Goal: Check status: Check status

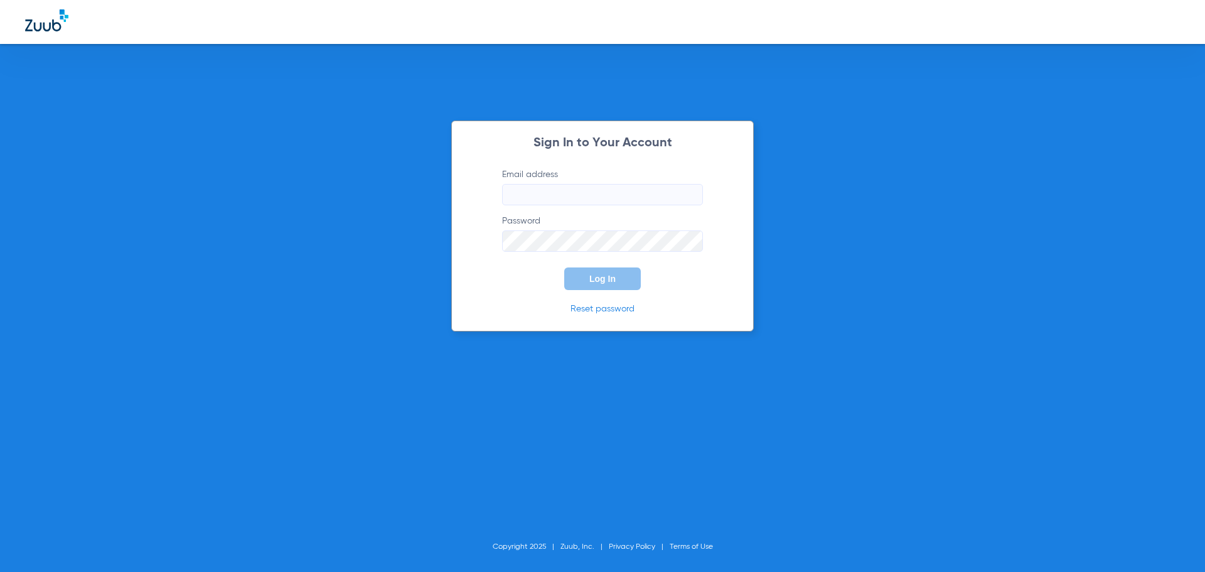
type input "[EMAIL_ADDRESS][DOMAIN_NAME]"
click at [609, 276] on span "Log In" at bounding box center [602, 279] width 26 height 10
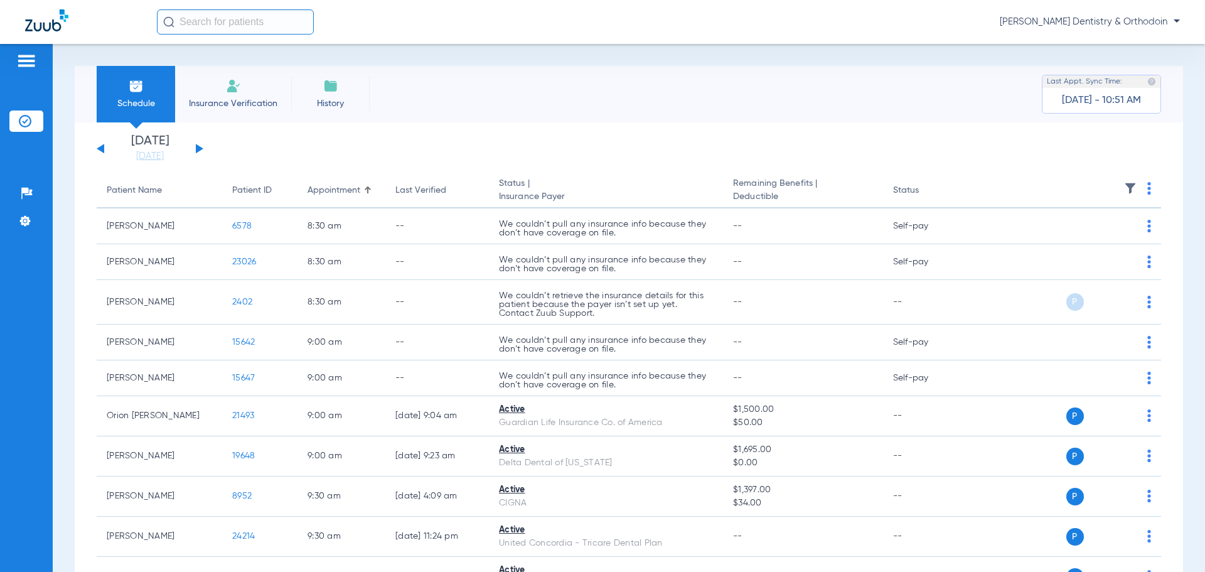
click at [202, 148] on button at bounding box center [200, 148] width 8 height 9
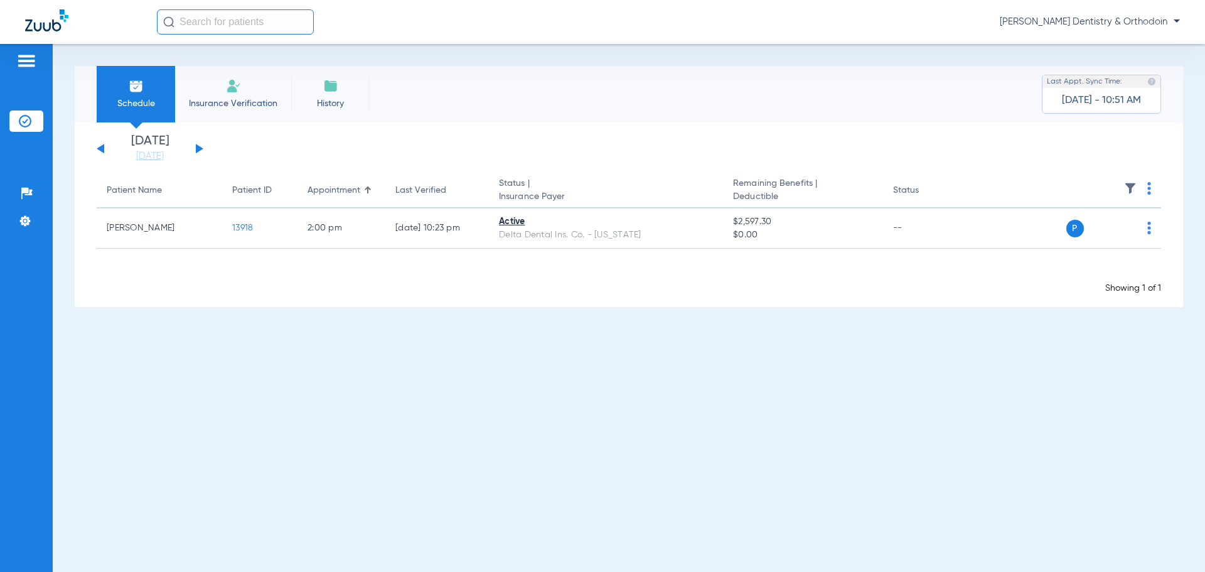
click at [201, 149] on button at bounding box center [200, 148] width 8 height 9
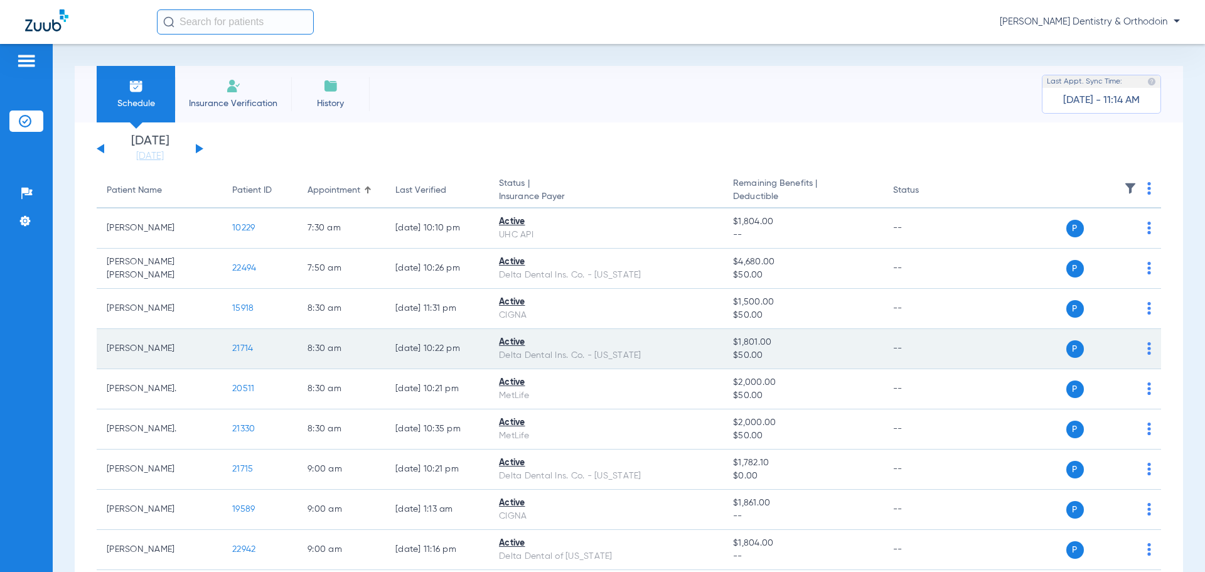
click at [237, 348] on span "21714" at bounding box center [242, 348] width 21 height 9
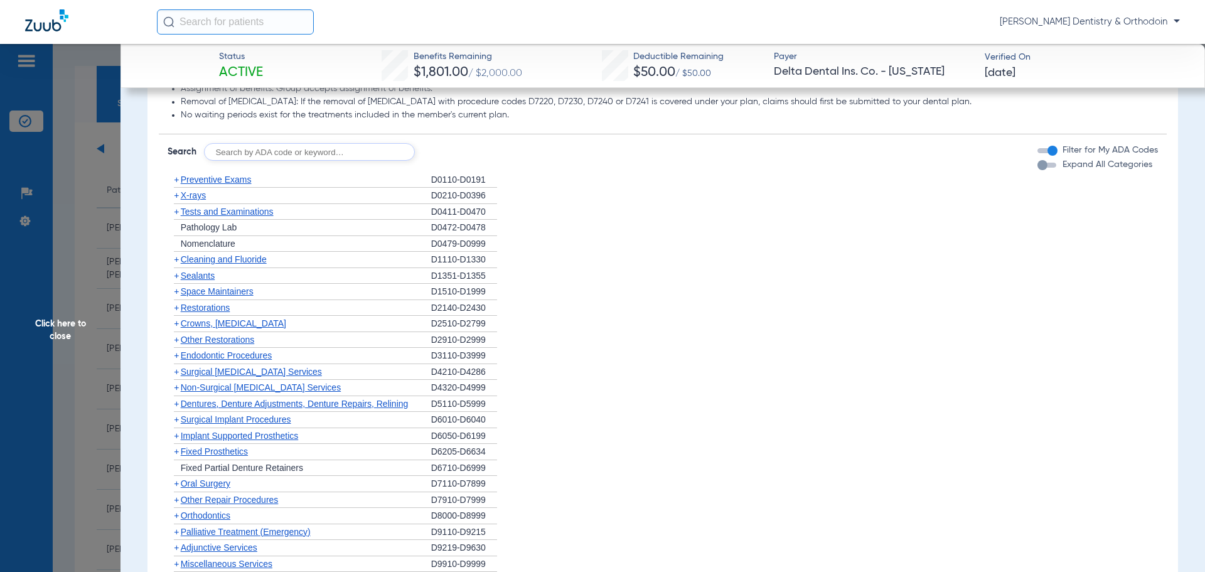
scroll to position [878, 0]
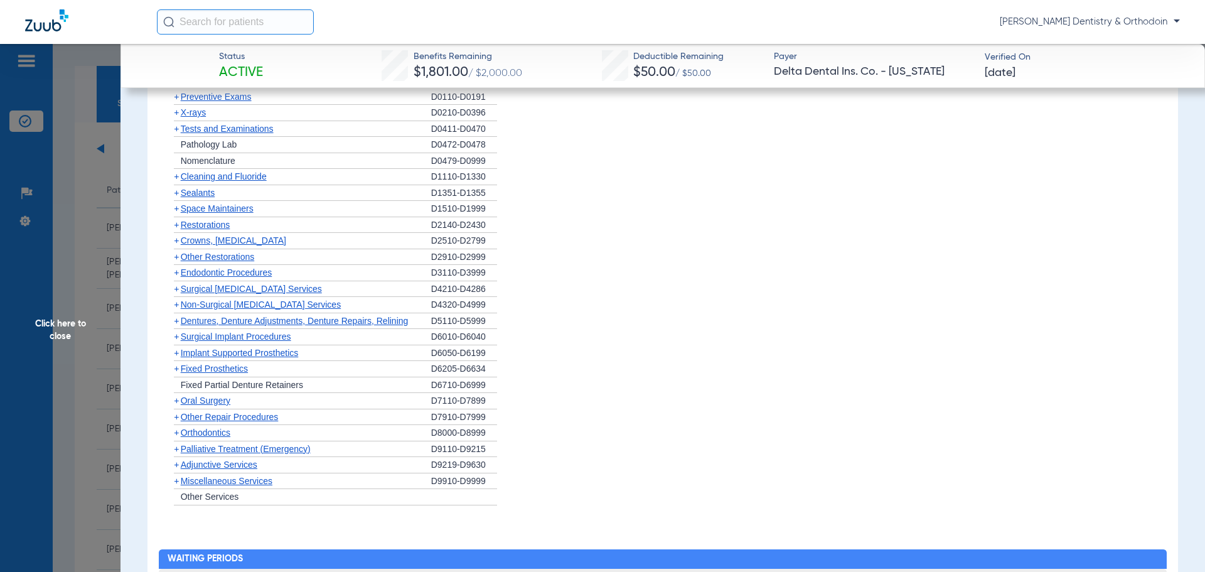
click at [201, 174] on span "Cleaning and Fluoride" at bounding box center [224, 176] width 86 height 10
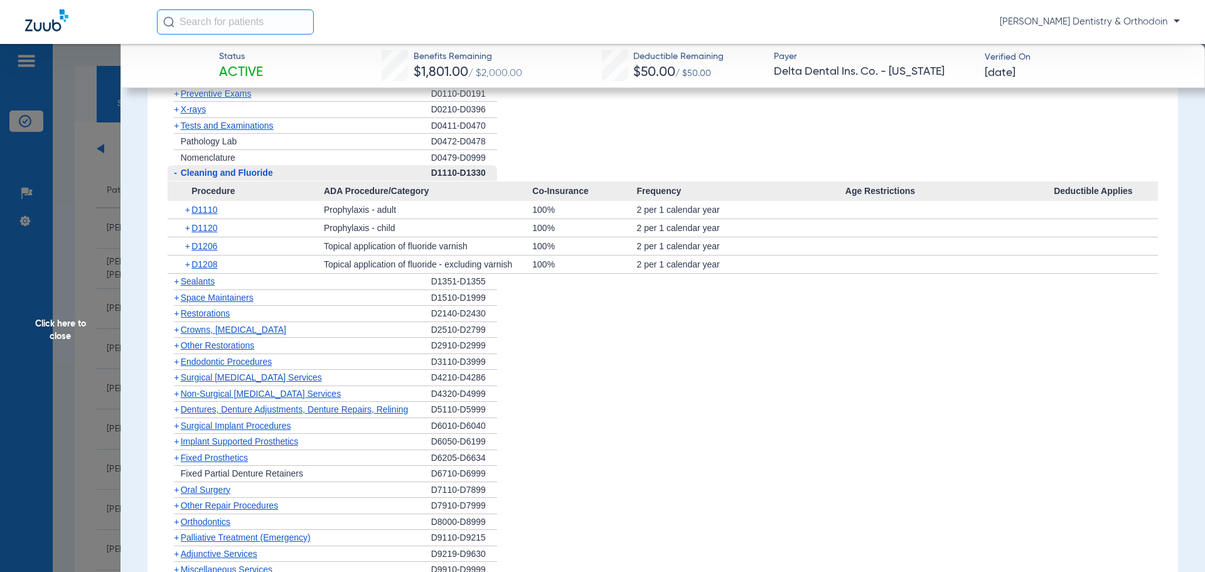
scroll to position [877, 0]
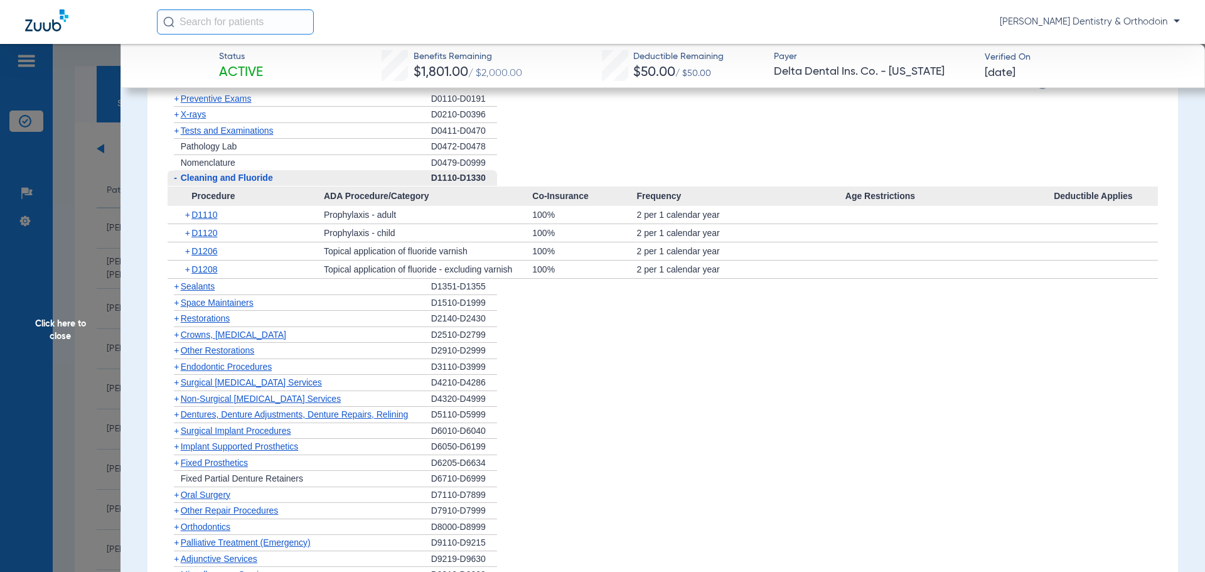
click at [193, 114] on span "X-rays" at bounding box center [193, 114] width 25 height 10
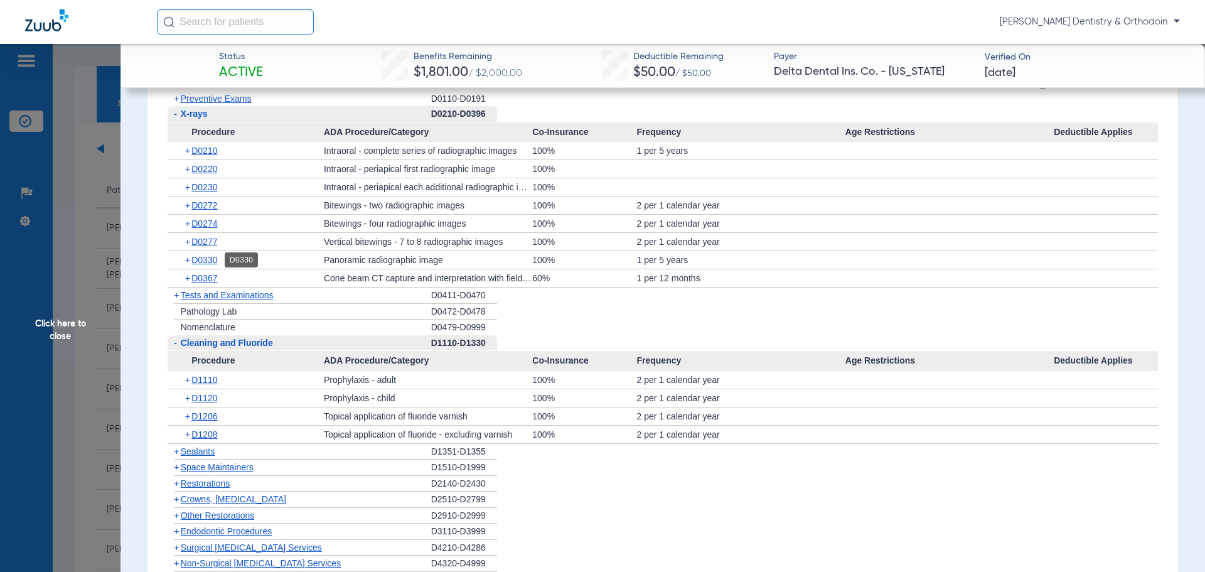
click at [200, 261] on span "D0330" at bounding box center [204, 260] width 26 height 10
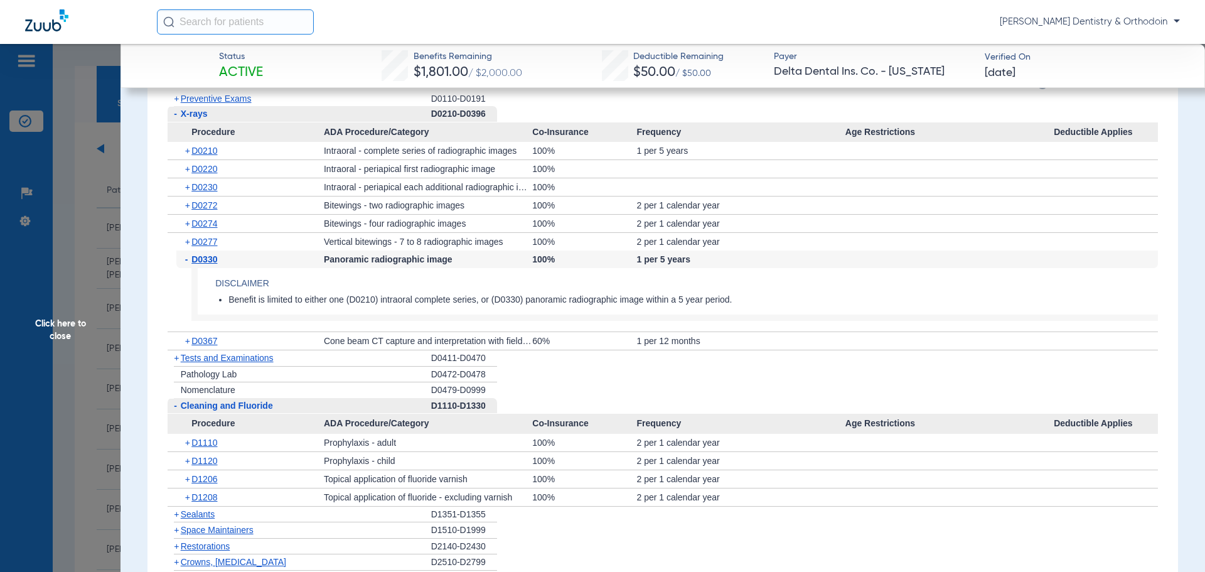
click at [55, 321] on span "Click here to close" at bounding box center [60, 330] width 120 height 572
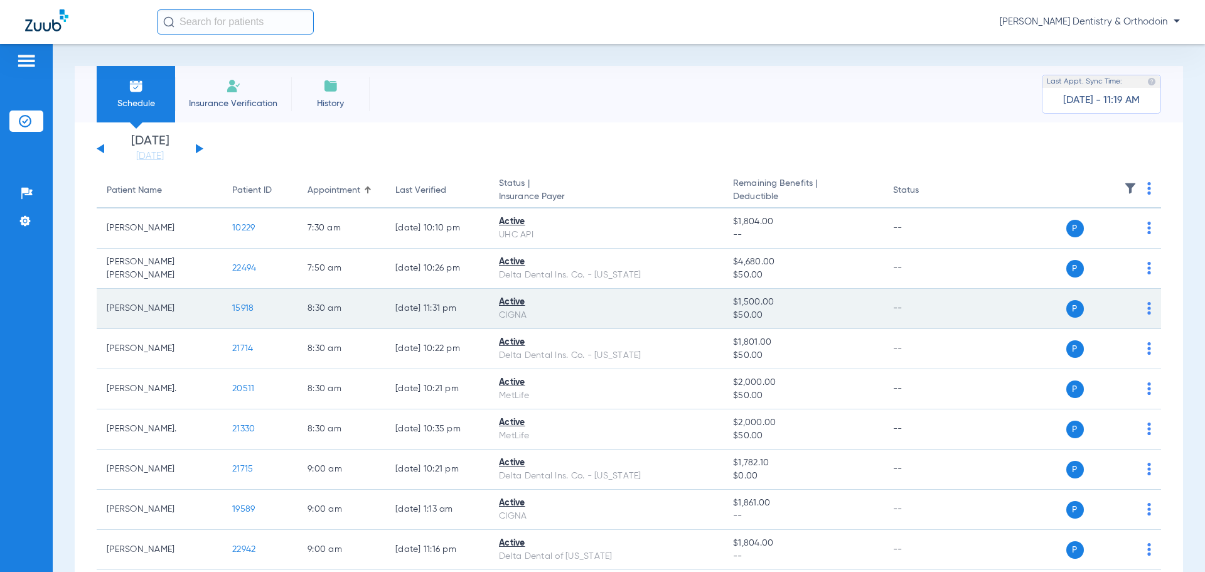
click at [236, 308] on span "15918" at bounding box center [242, 308] width 21 height 9
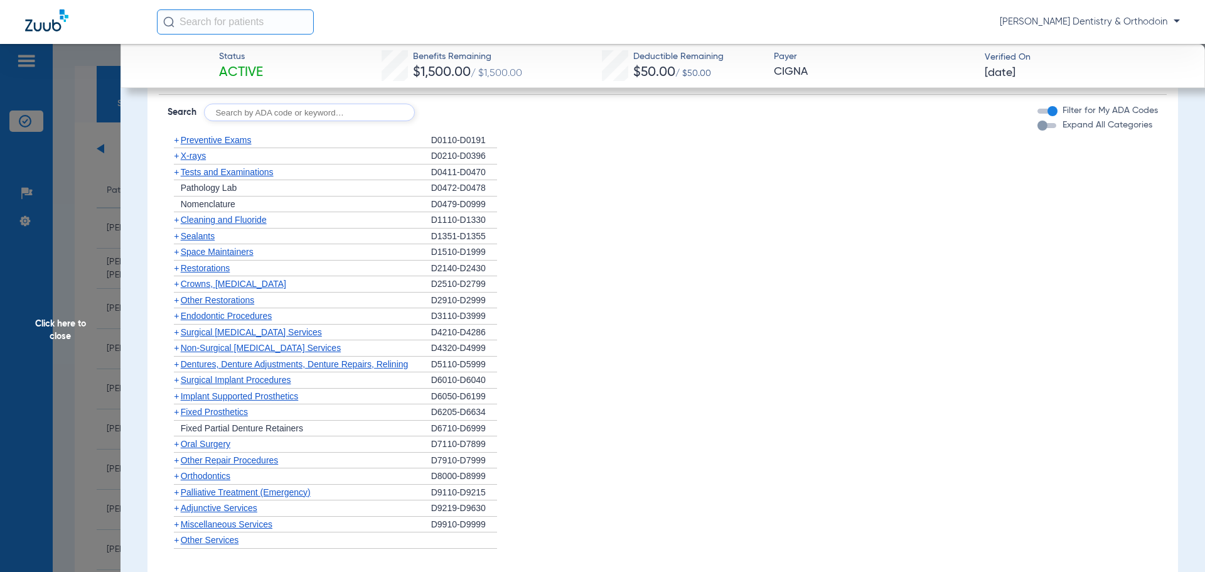
scroll to position [753, 0]
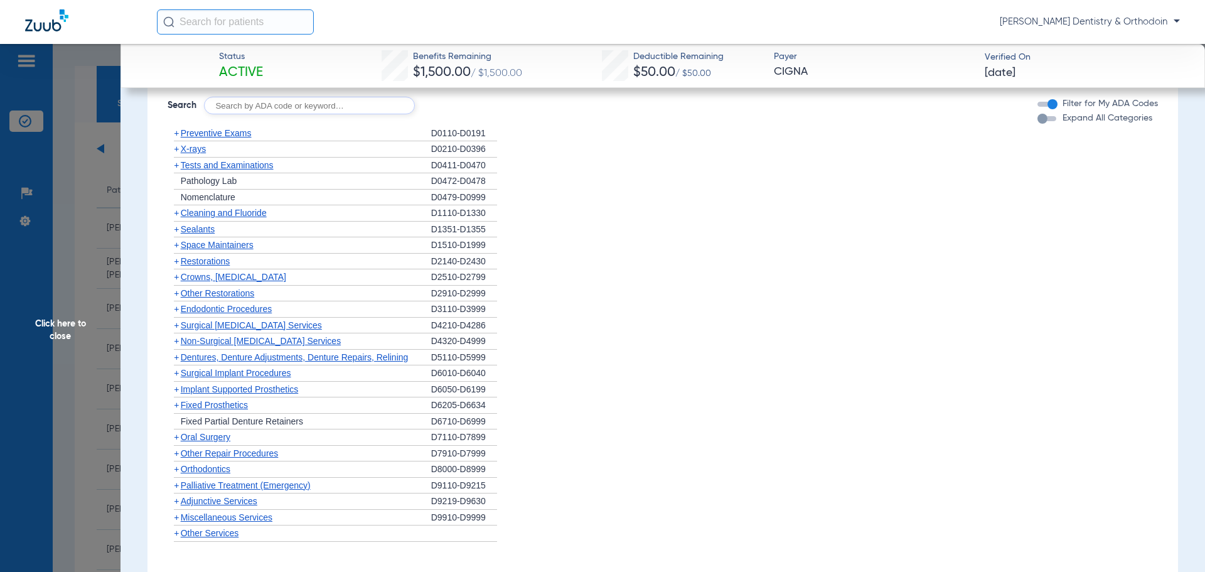
click at [200, 157] on div "+ X-rays" at bounding box center [300, 149] width 264 height 16
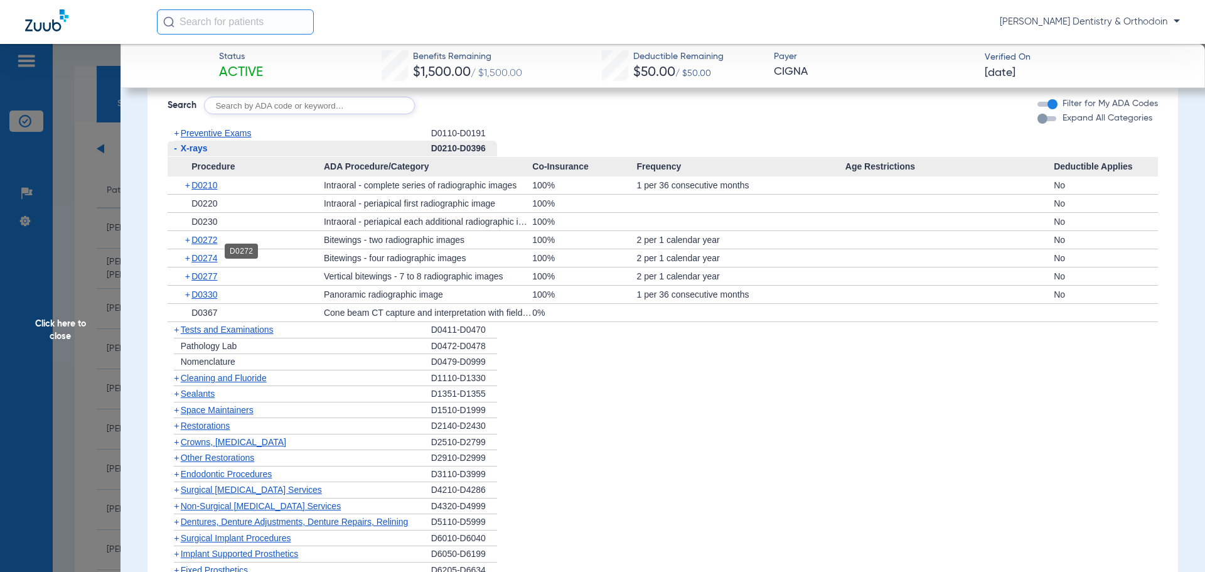
click at [202, 245] on span "D0272" at bounding box center [204, 240] width 26 height 10
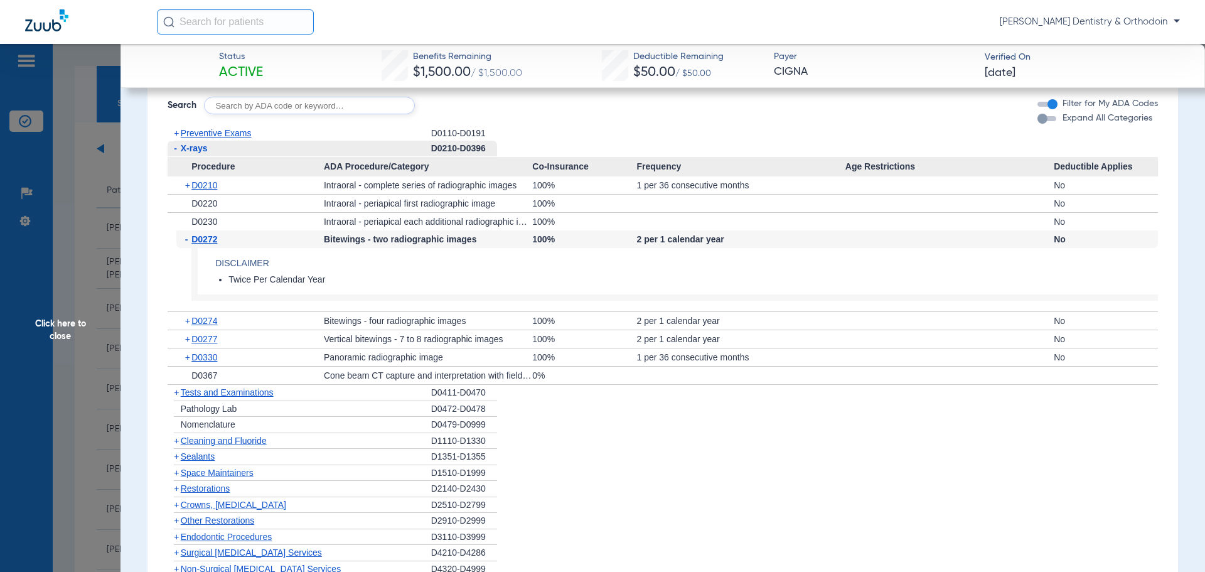
click at [240, 445] on span "Cleaning and Fluoride" at bounding box center [224, 440] width 86 height 10
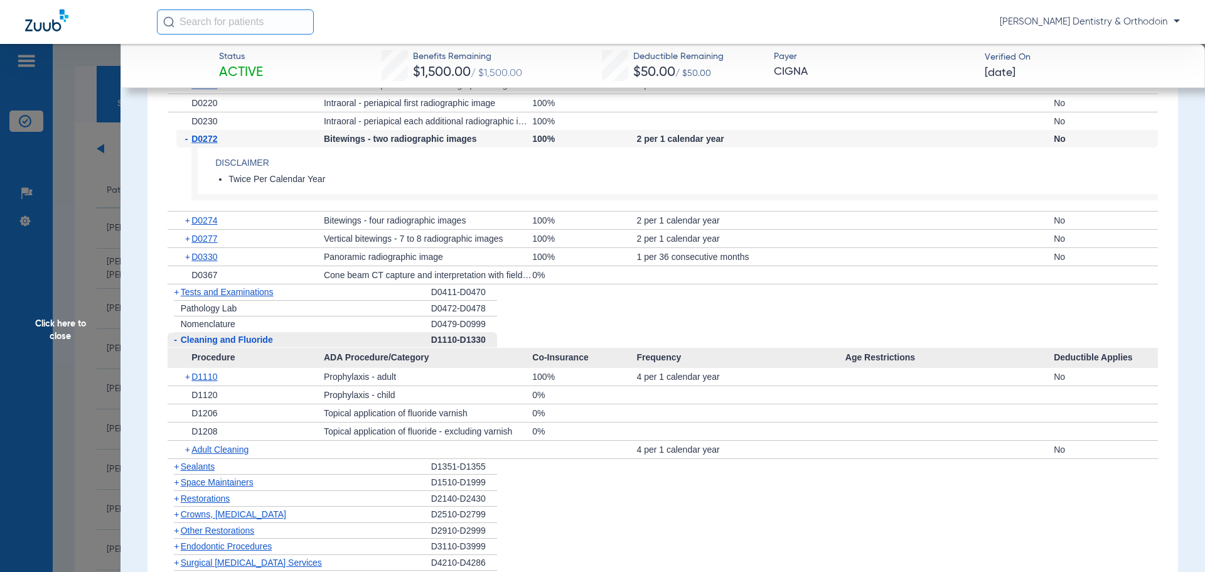
scroll to position [941, 0]
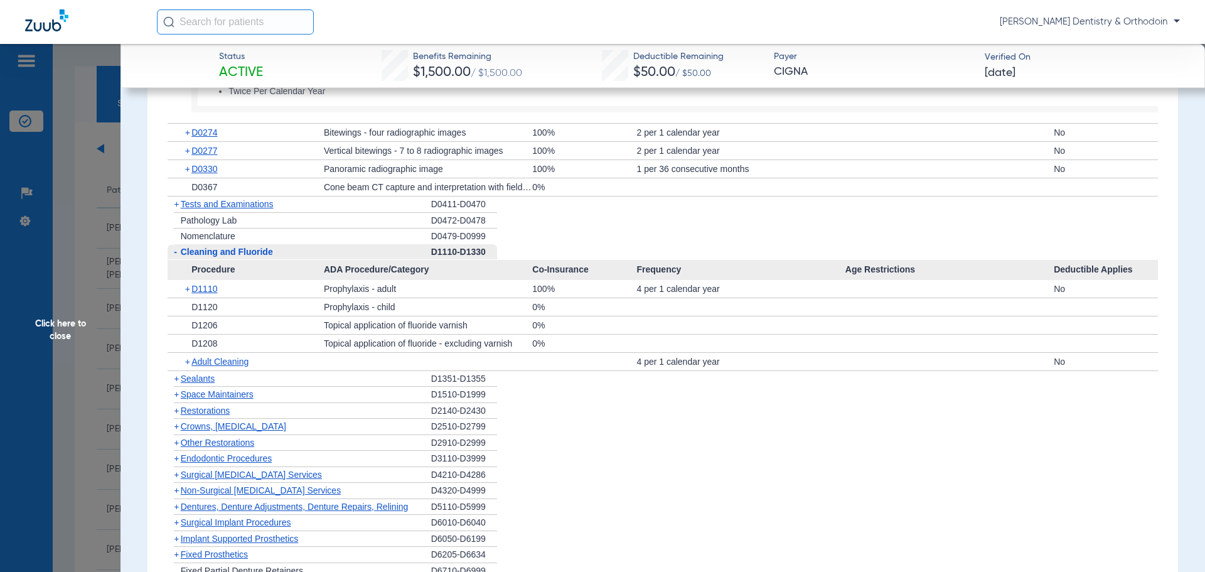
click at [196, 383] on span "Sealants" at bounding box center [198, 378] width 34 height 10
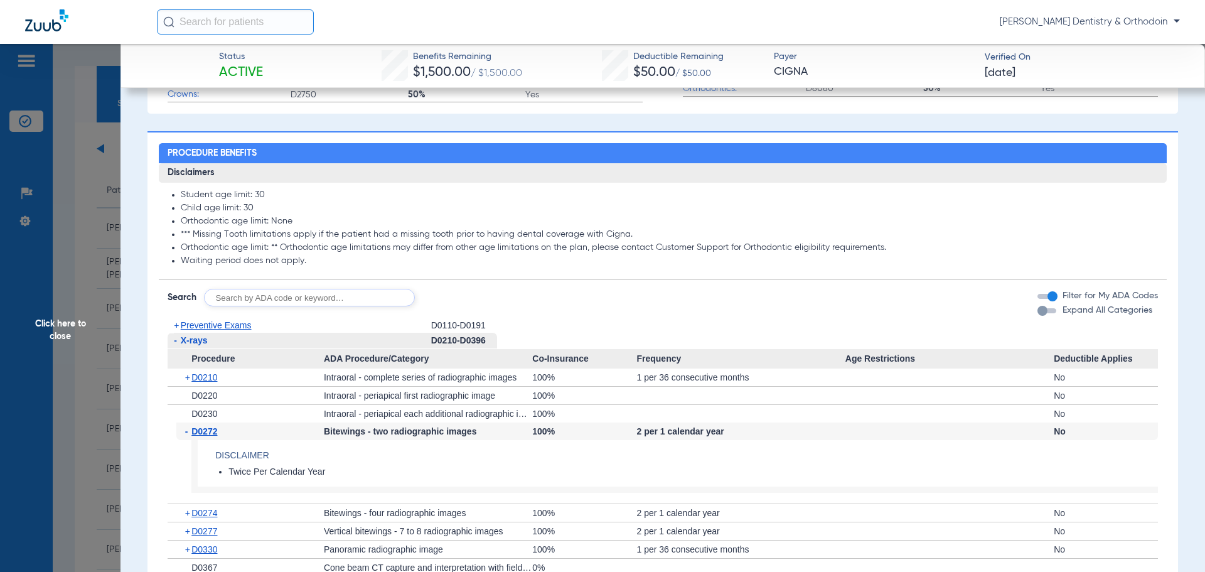
scroll to position [502, 0]
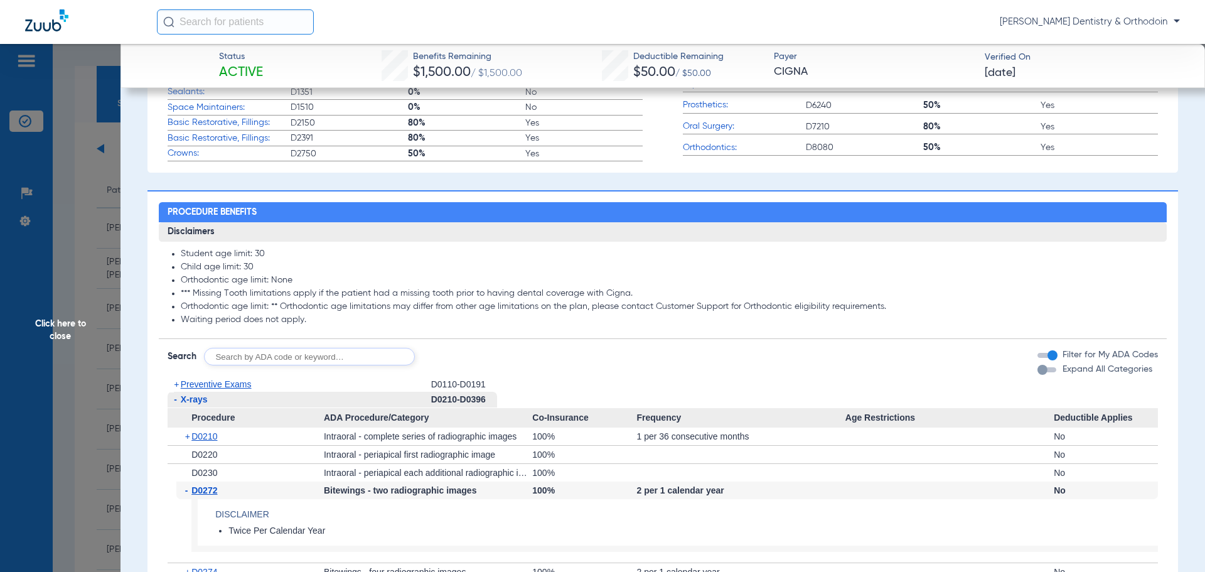
click at [79, 326] on span "Click here to close" at bounding box center [60, 330] width 120 height 572
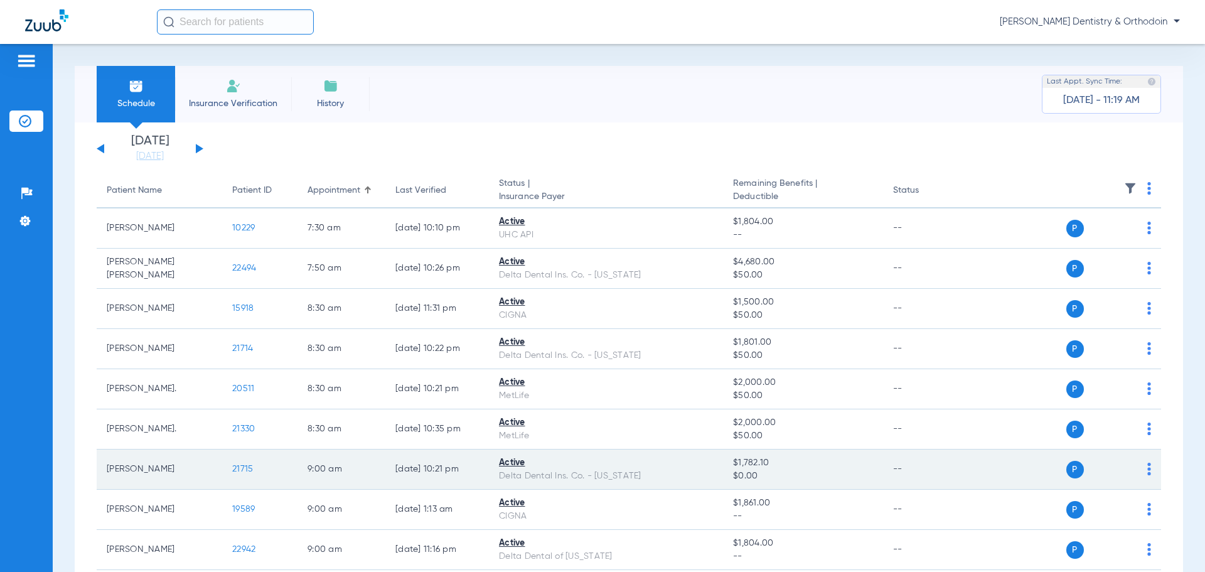
scroll to position [188, 0]
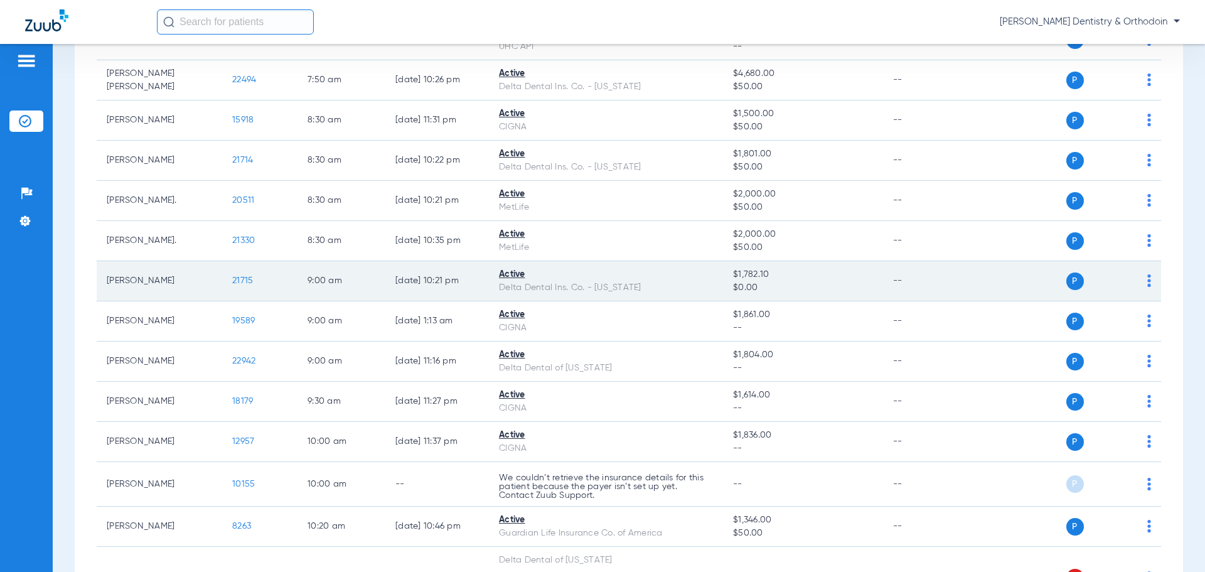
click at [239, 279] on span "21715" at bounding box center [242, 280] width 21 height 9
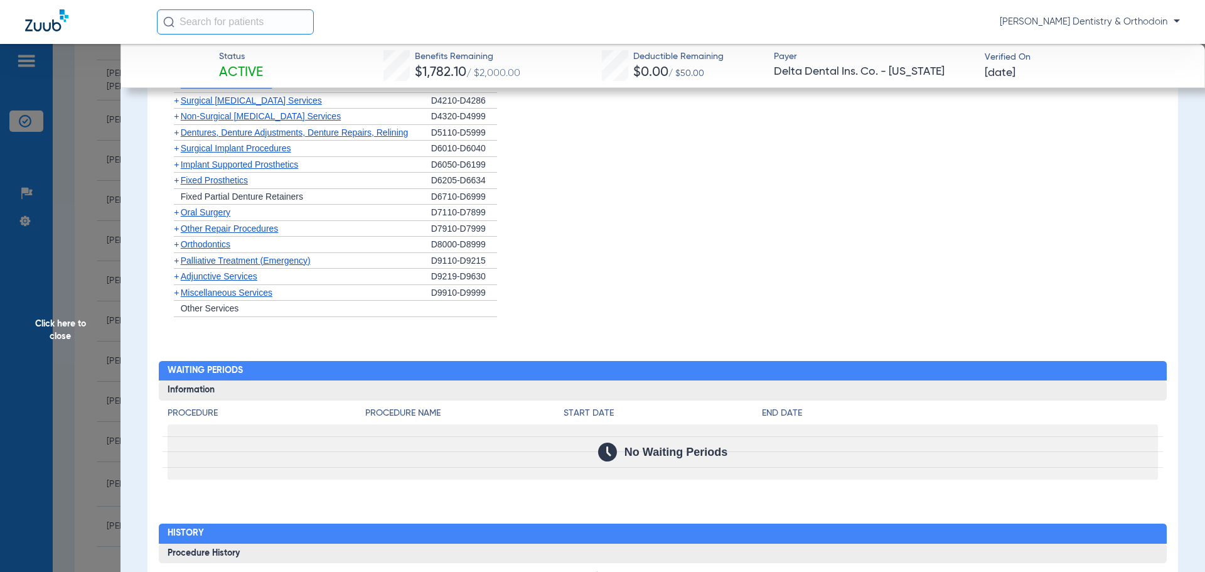
scroll to position [627, 0]
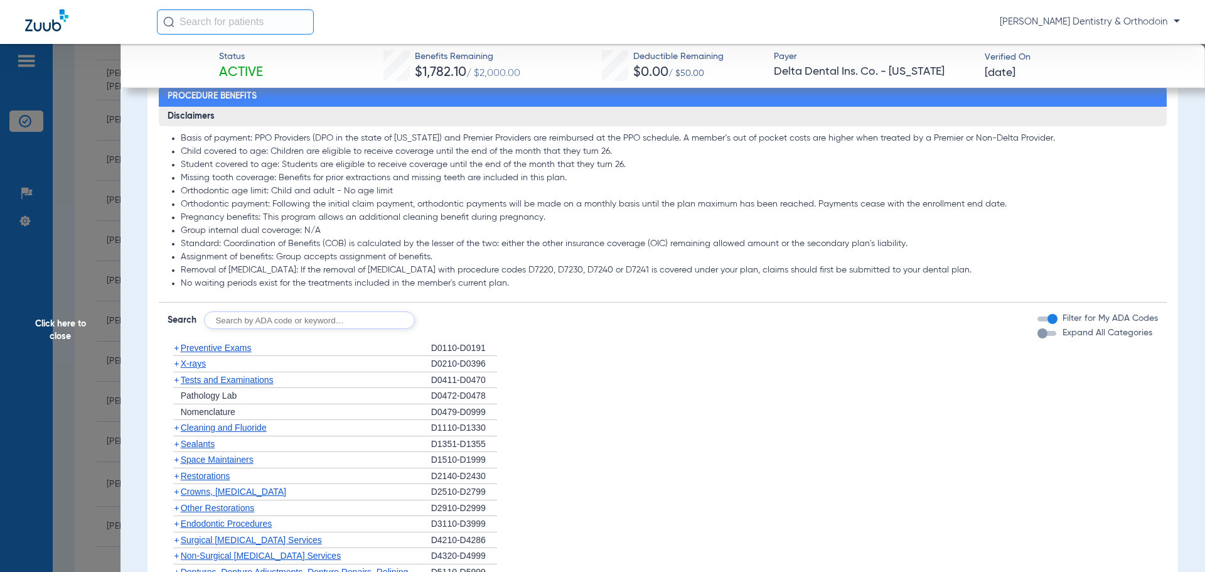
click at [195, 362] on span "X-rays" at bounding box center [193, 363] width 25 height 10
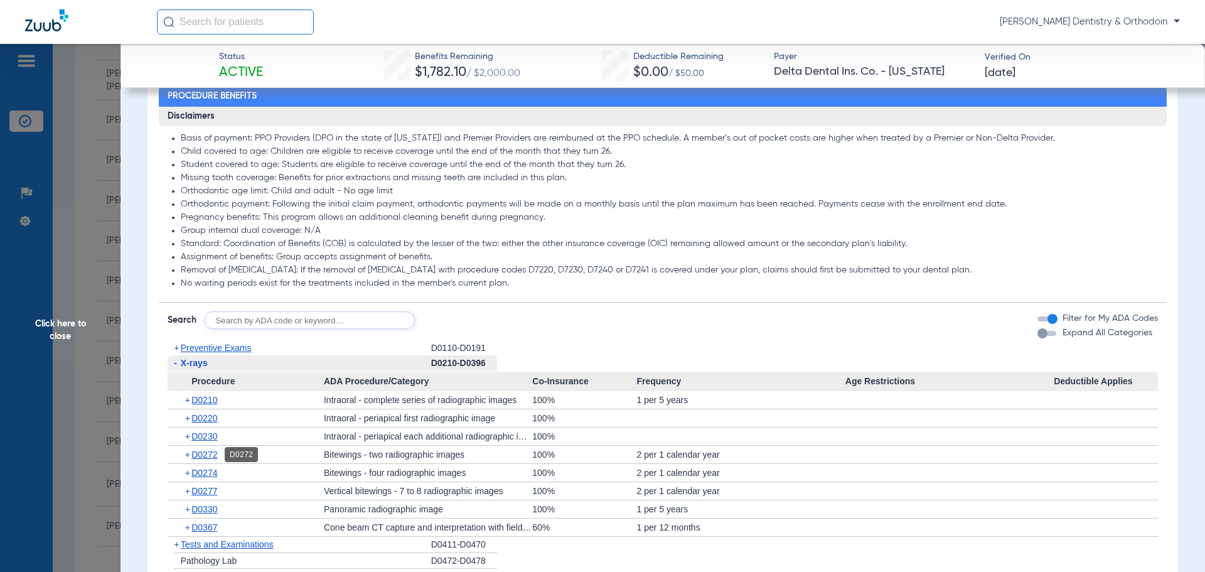
click at [206, 456] on span "D0272" at bounding box center [204, 454] width 26 height 10
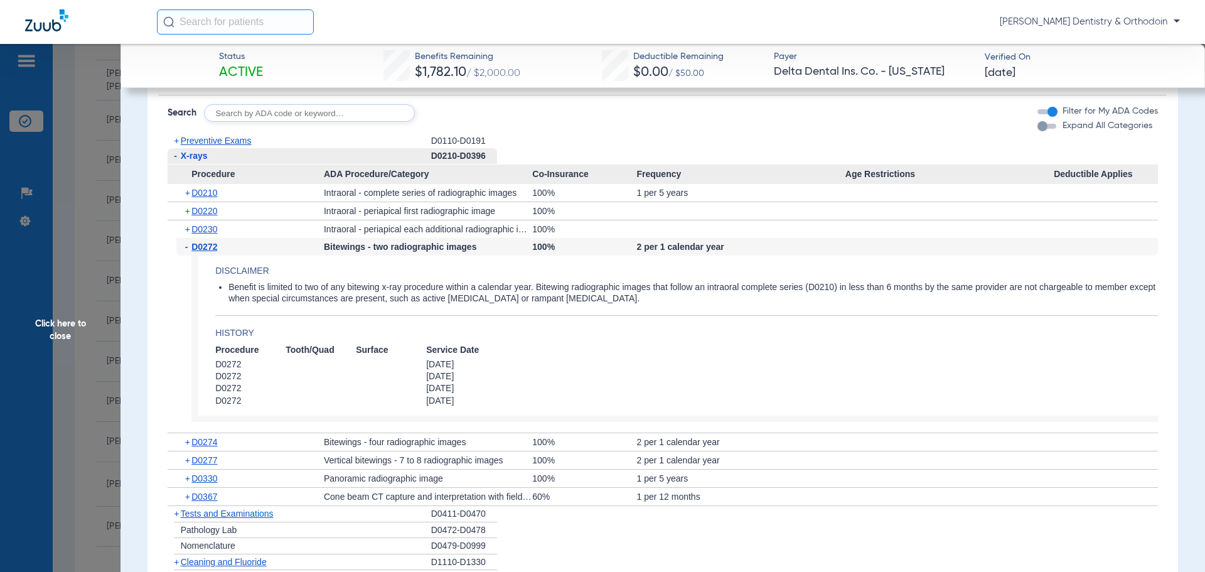
scroll to position [878, 0]
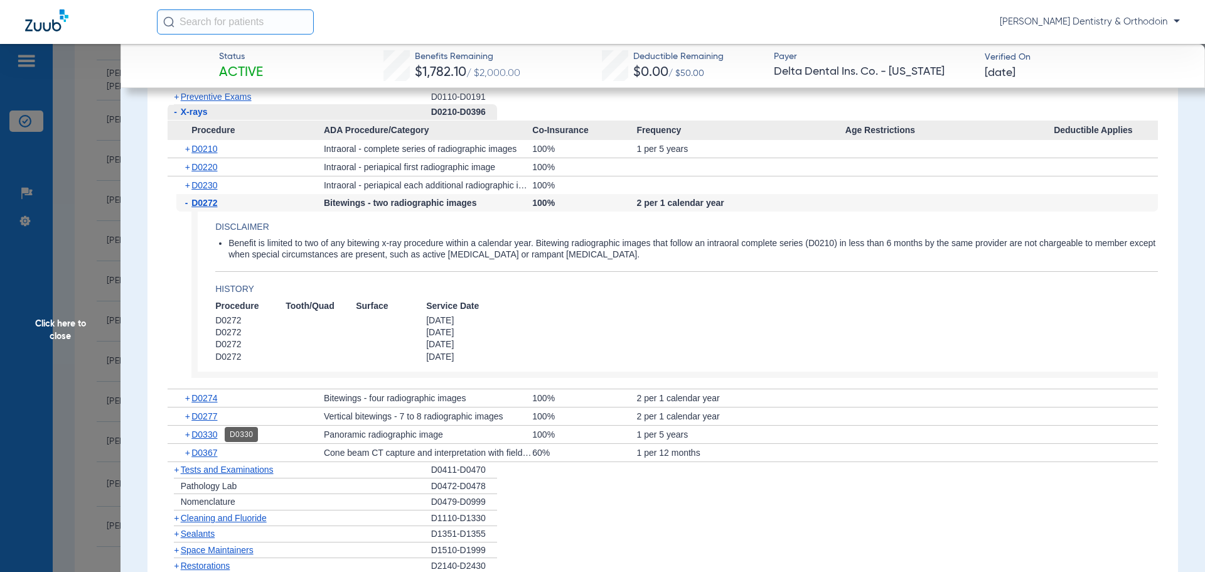
click at [210, 432] on span "D0330" at bounding box center [204, 434] width 26 height 10
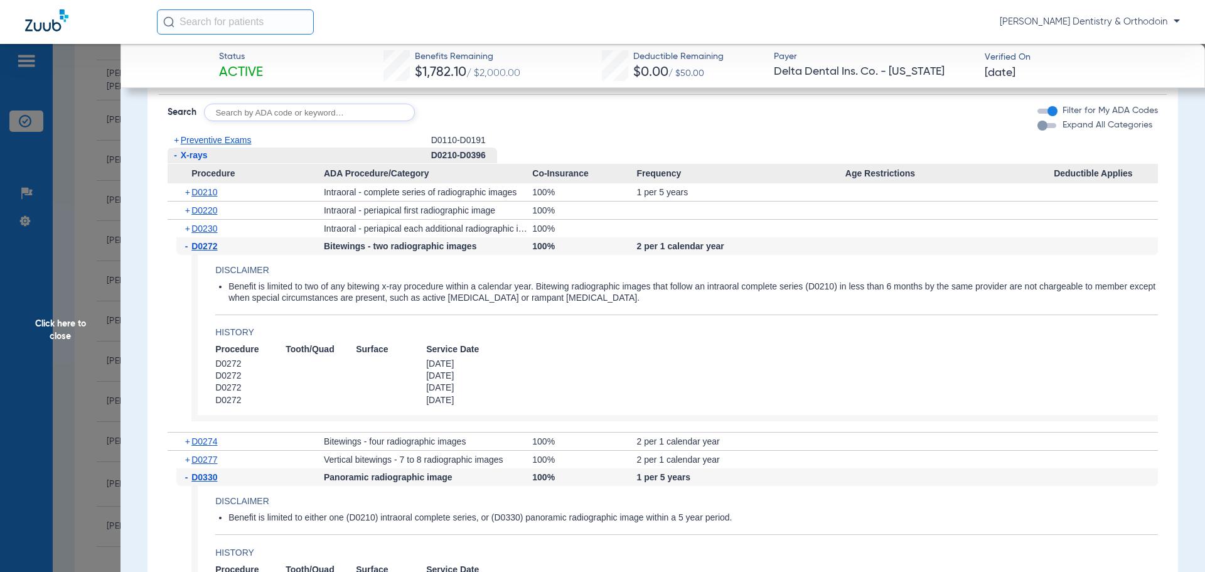
scroll to position [1129, 0]
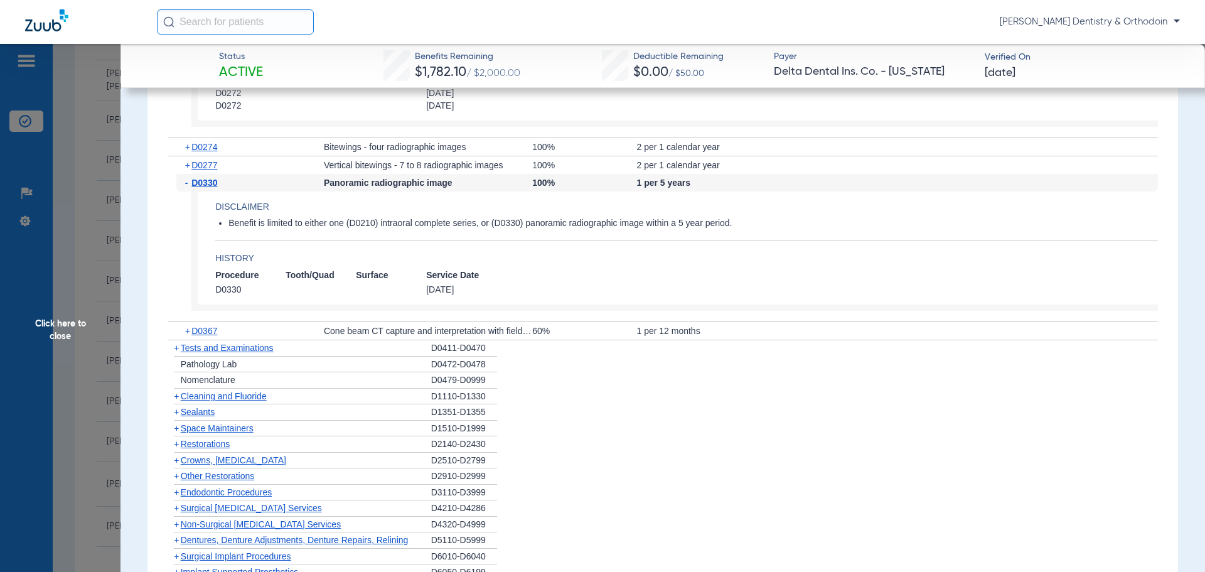
click at [229, 394] on span "Cleaning and Fluoride" at bounding box center [224, 396] width 86 height 10
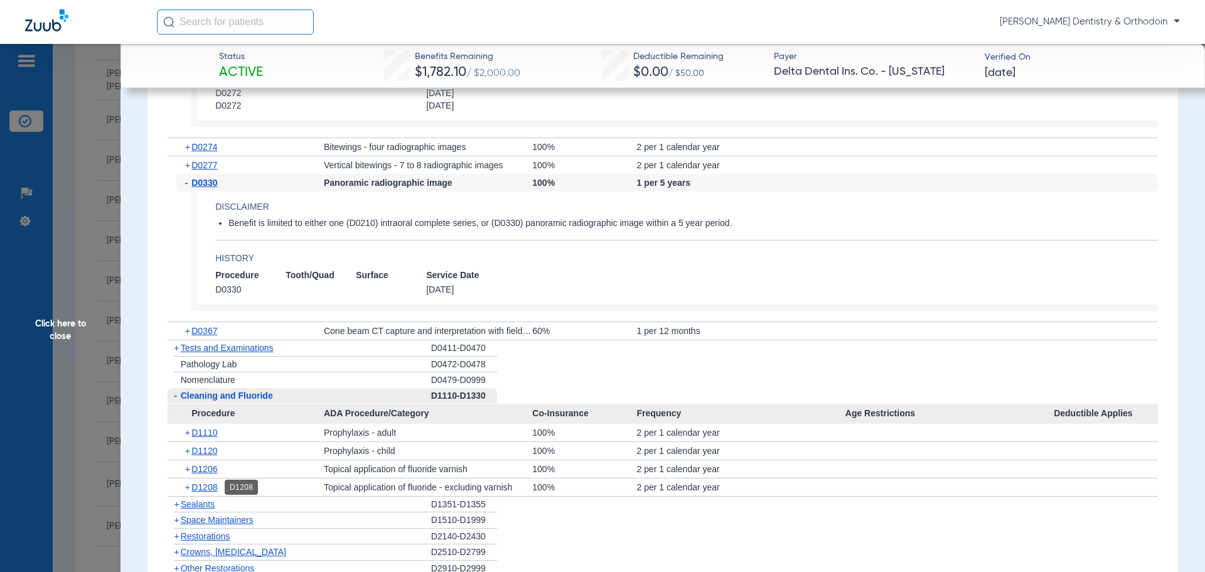
drag, startPoint x: 209, startPoint y: 489, endPoint x: 228, endPoint y: 478, distance: 22.5
click at [209, 488] on span "D1208" at bounding box center [204, 487] width 26 height 10
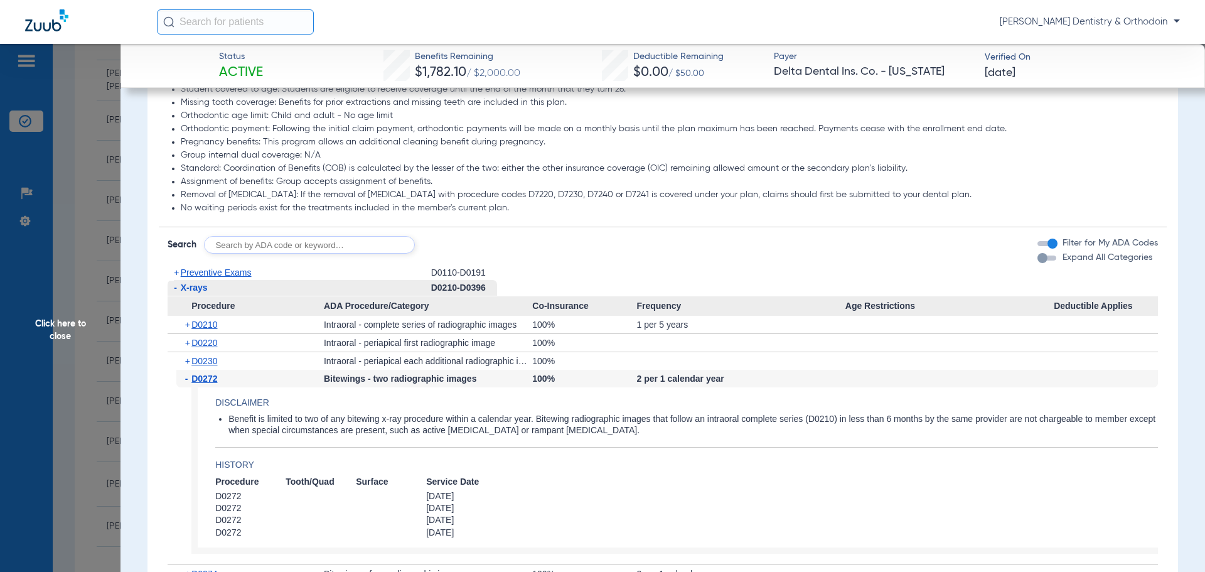
scroll to position [753, 0]
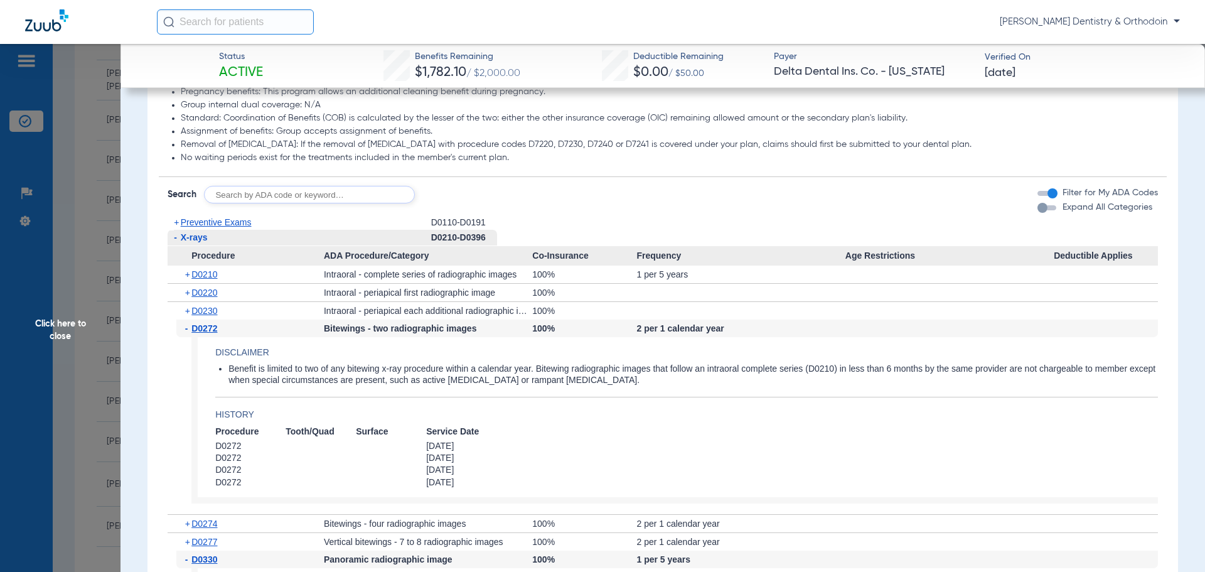
click at [213, 225] on span "Preventive Exams" at bounding box center [216, 222] width 71 height 10
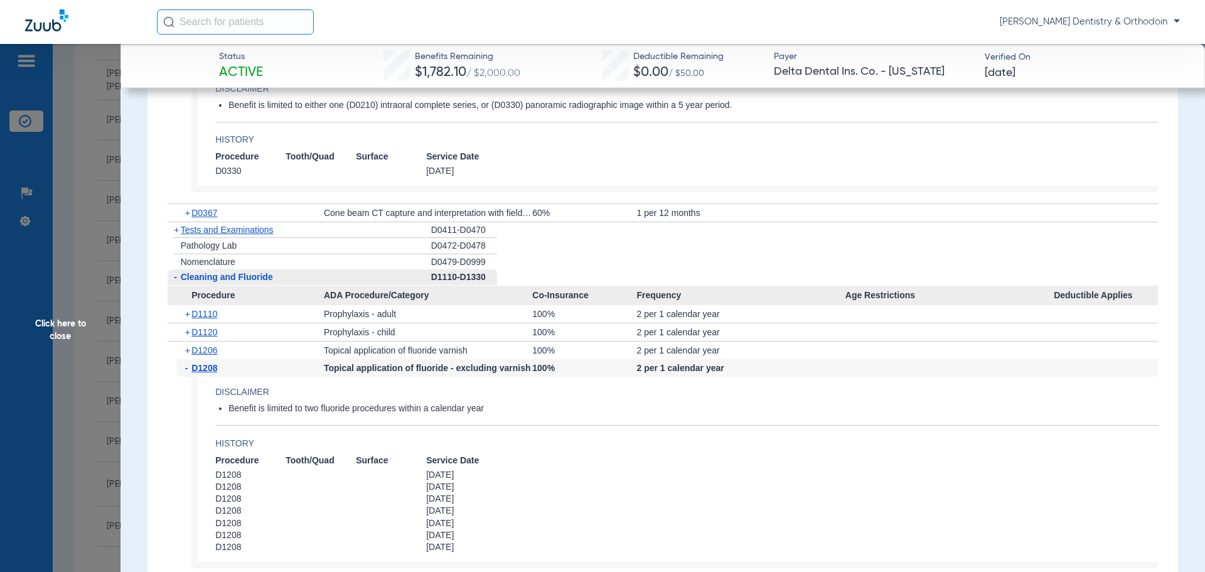
scroll to position [1631, 0]
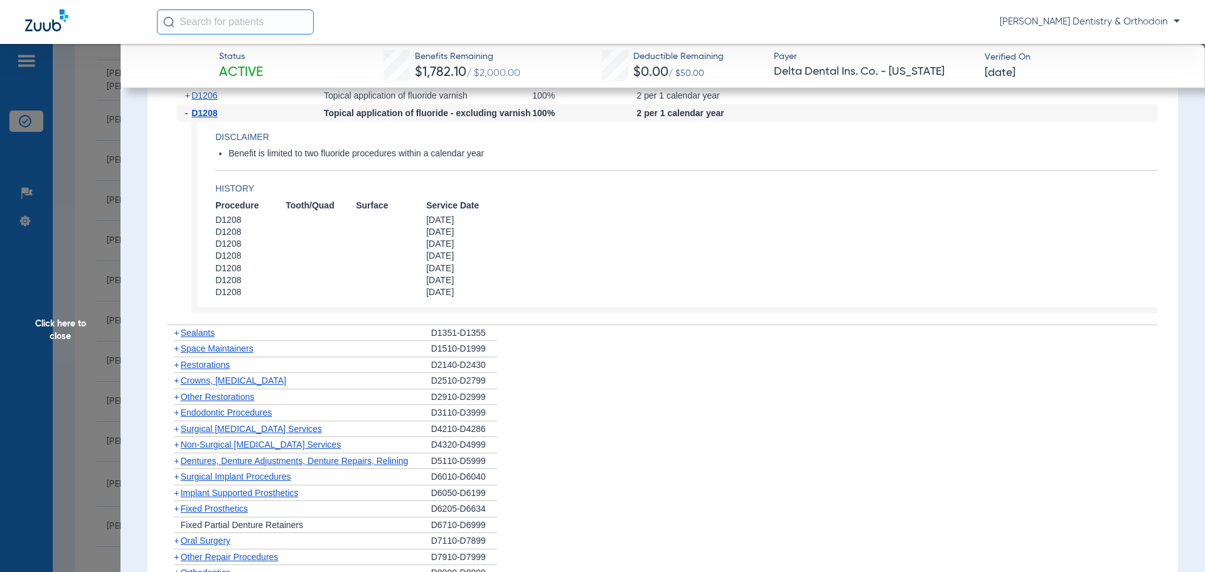
click at [200, 336] on span "Sealants" at bounding box center [198, 333] width 34 height 10
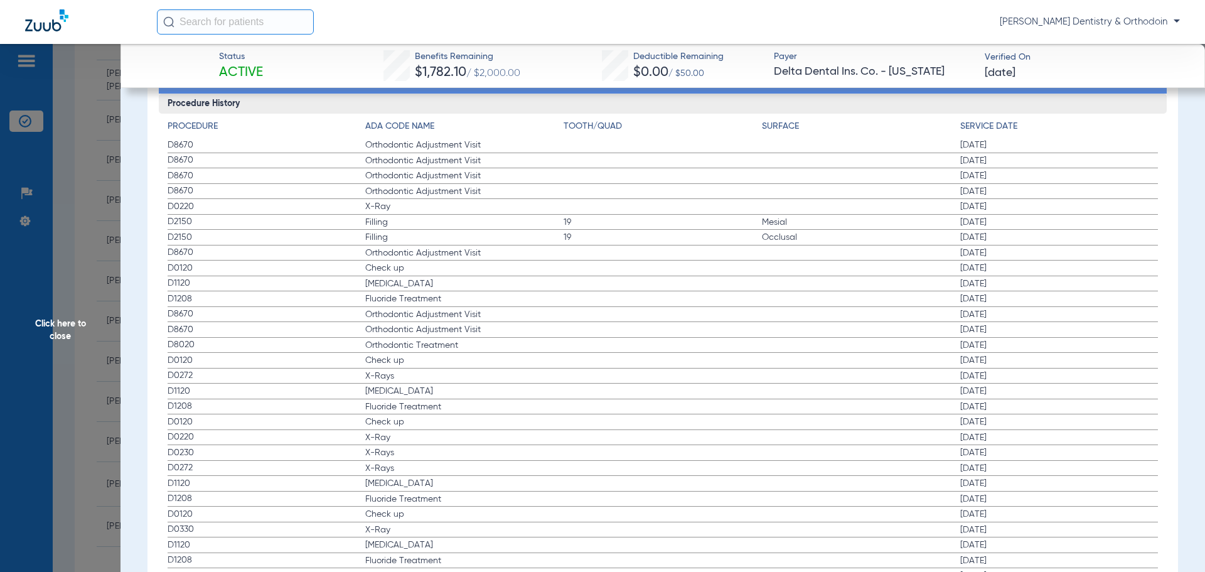
scroll to position [2700, 0]
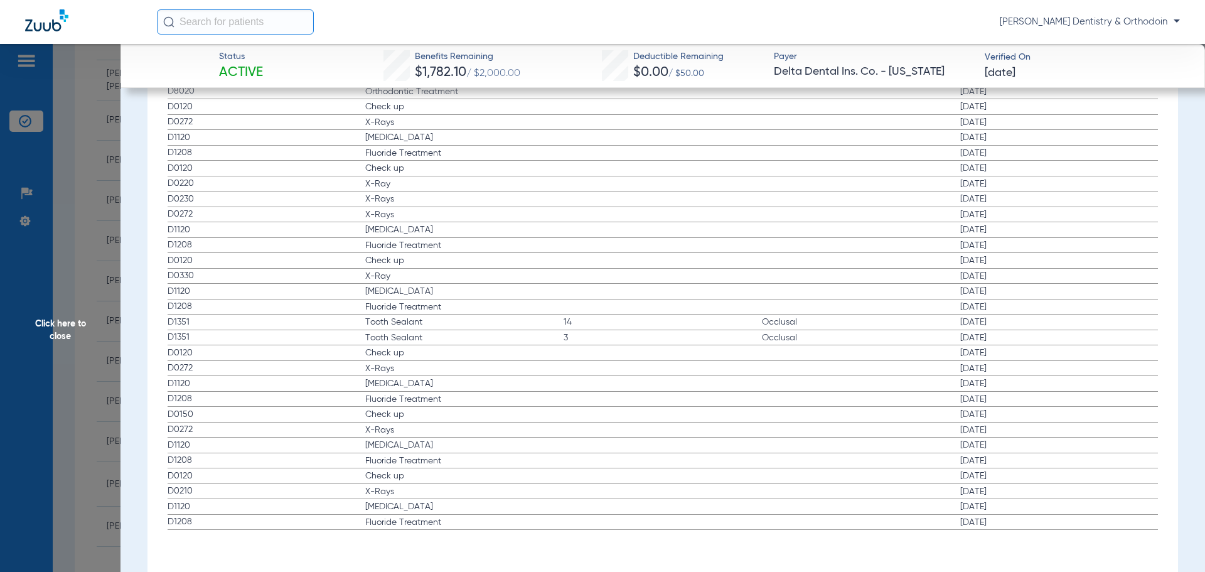
drag, startPoint x: 60, startPoint y: 322, endPoint x: 25, endPoint y: 306, distance: 38.5
click at [60, 322] on span "Click here to close" at bounding box center [60, 330] width 120 height 572
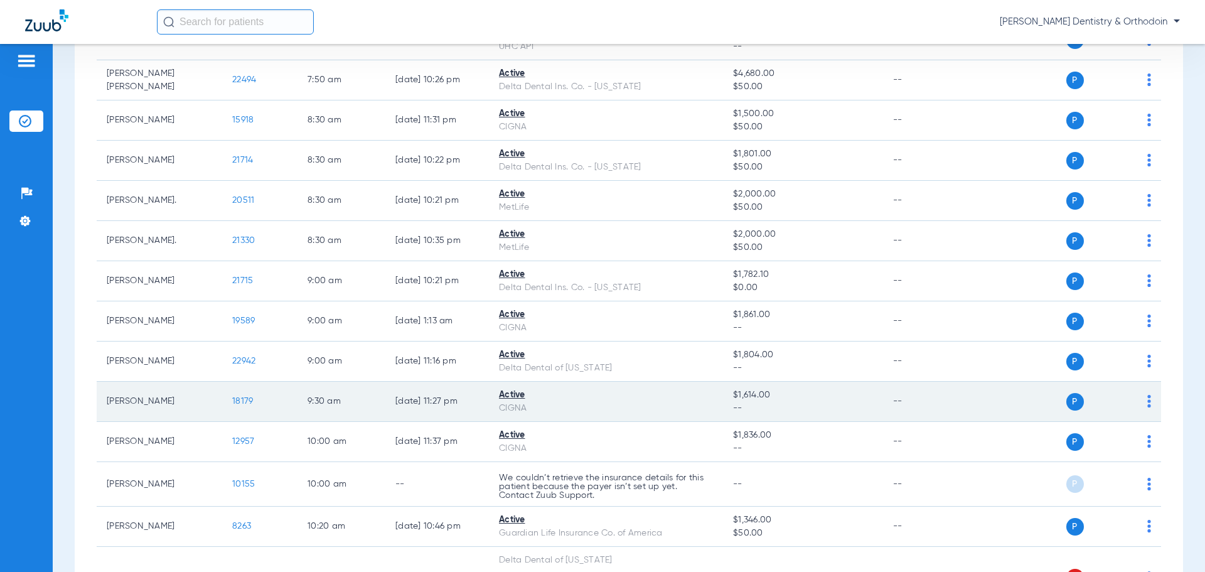
click at [245, 405] on span "18179" at bounding box center [242, 401] width 21 height 9
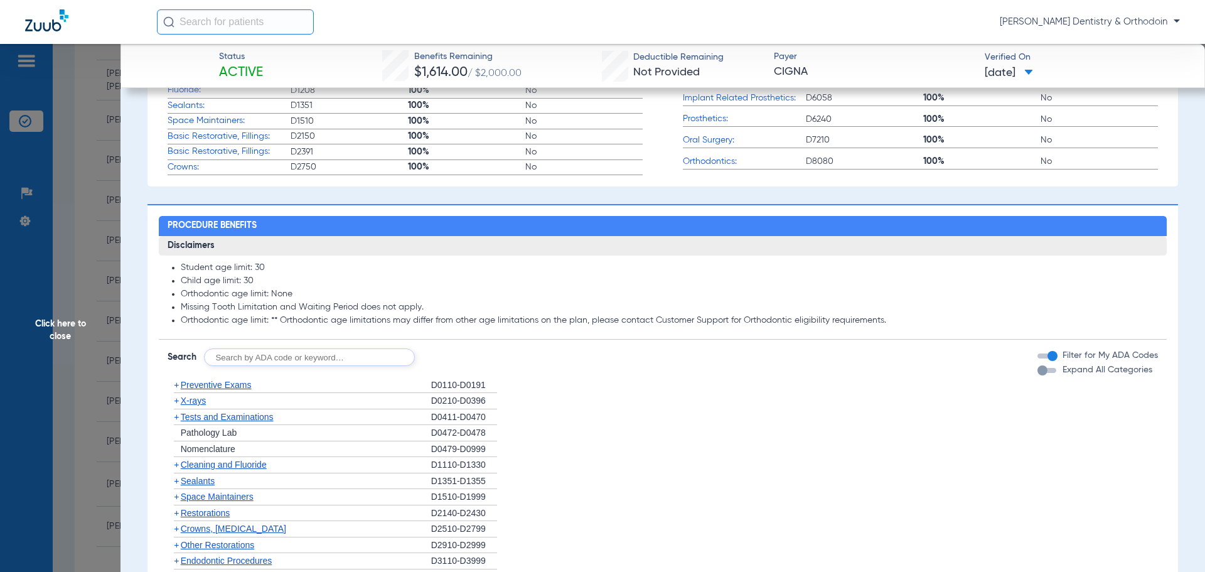
scroll to position [627, 0]
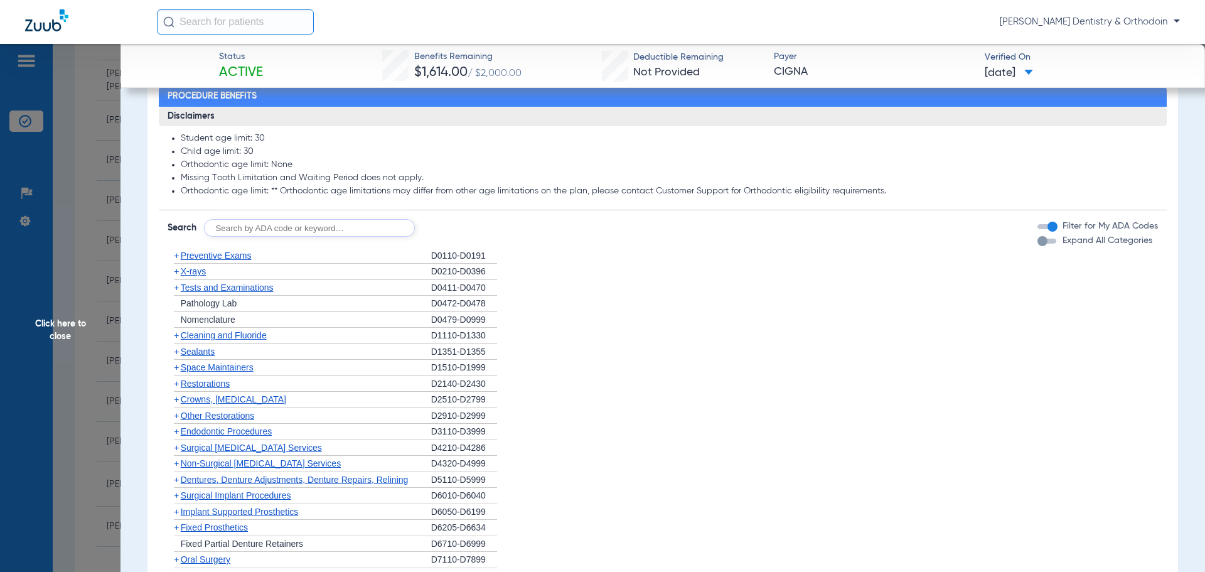
click at [195, 273] on span "X-rays" at bounding box center [193, 271] width 25 height 10
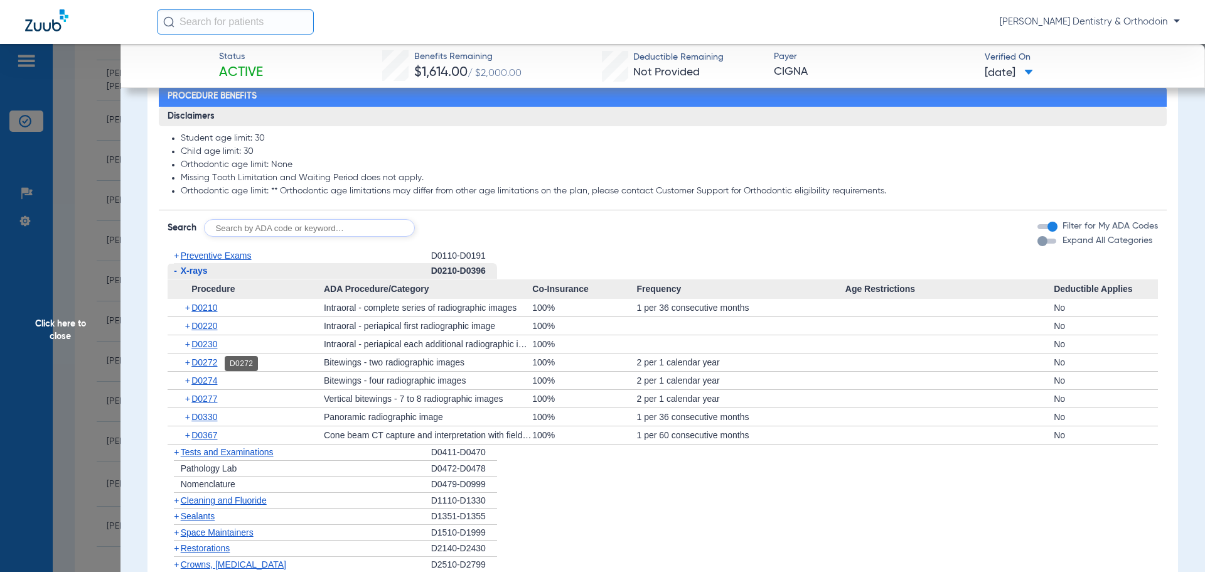
click at [213, 363] on span "D0272" at bounding box center [204, 362] width 26 height 10
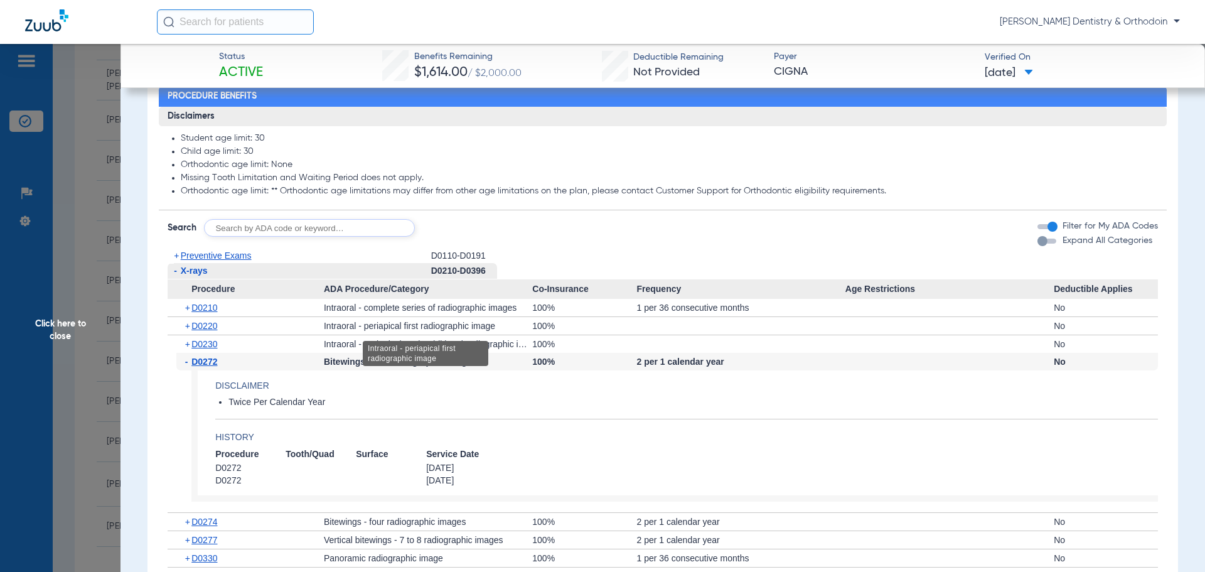
scroll to position [816, 0]
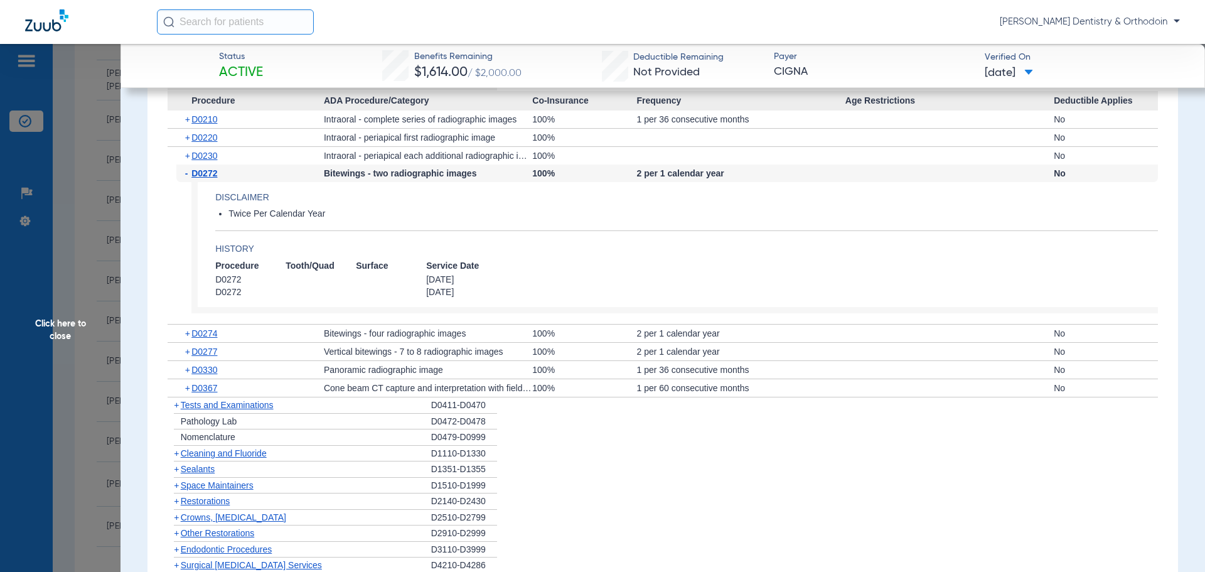
click at [218, 452] on span "Cleaning and Fluoride" at bounding box center [224, 453] width 86 height 10
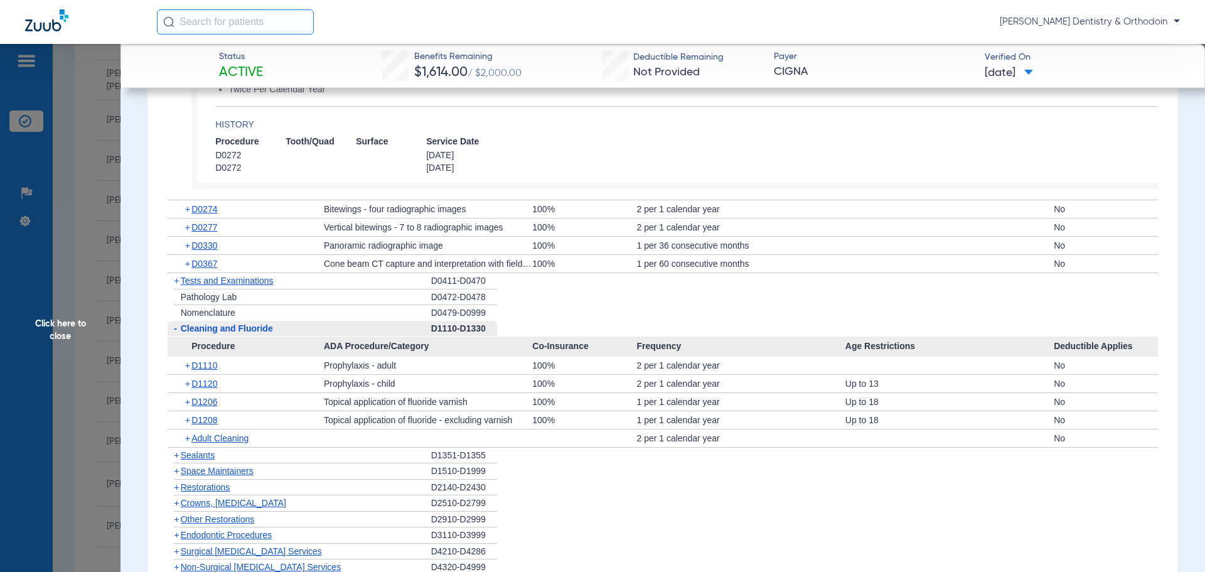
scroll to position [941, 0]
click at [211, 422] on span "D1208" at bounding box center [204, 418] width 26 height 10
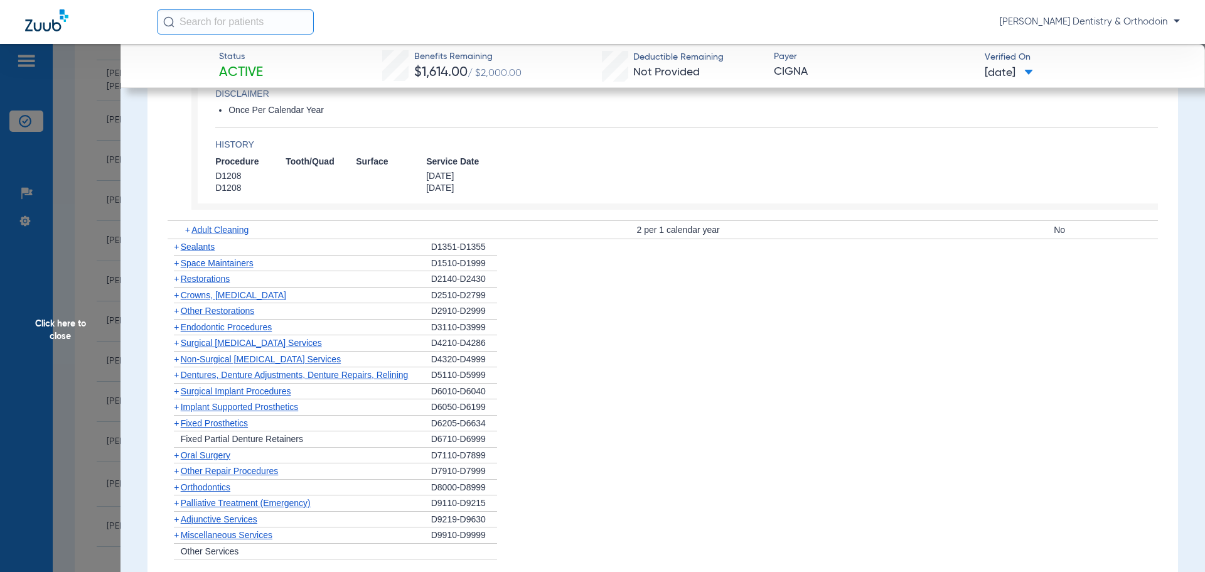
scroll to position [1380, 0]
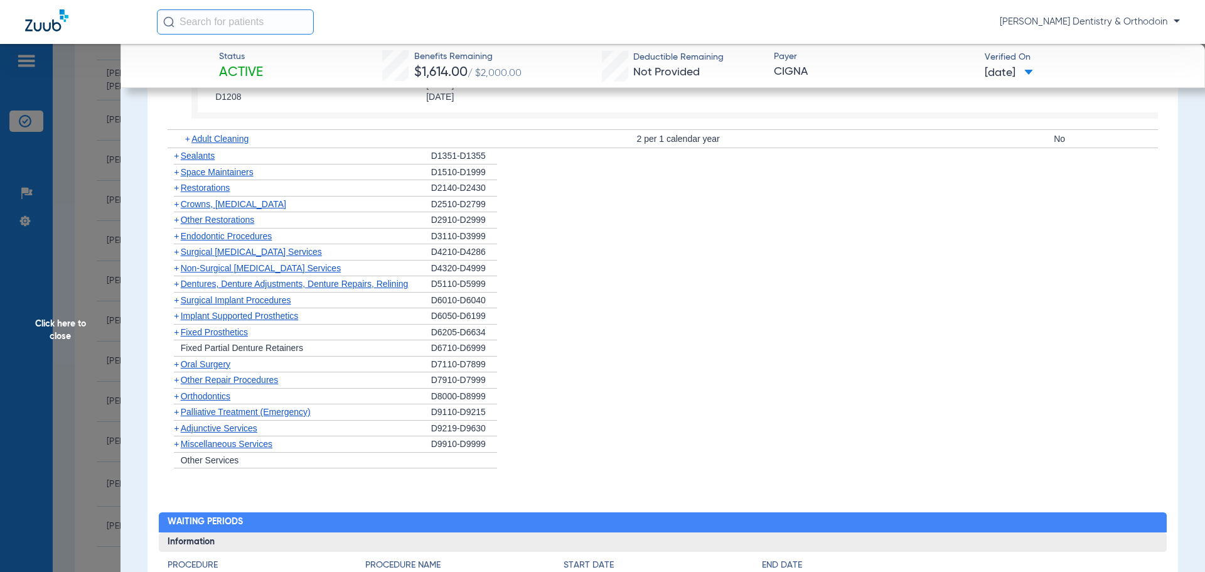
click at [196, 152] on span "Sealants" at bounding box center [198, 156] width 34 height 10
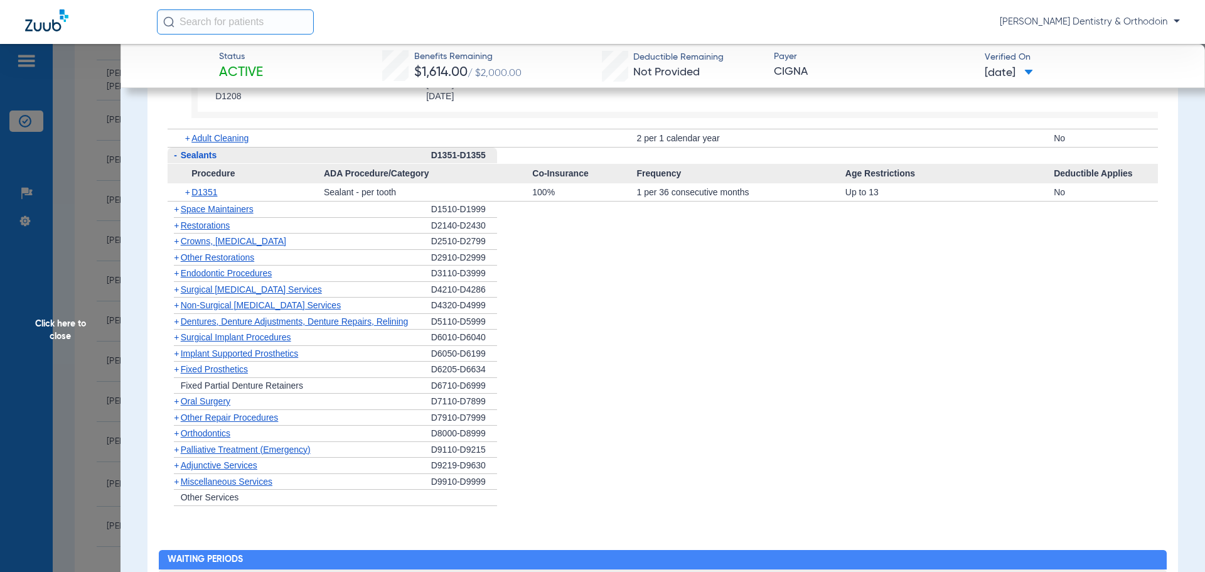
scroll to position [1380, 0]
click at [200, 200] on div "+ D1351" at bounding box center [249, 193] width 147 height 18
click at [201, 198] on span "D1351" at bounding box center [204, 193] width 26 height 10
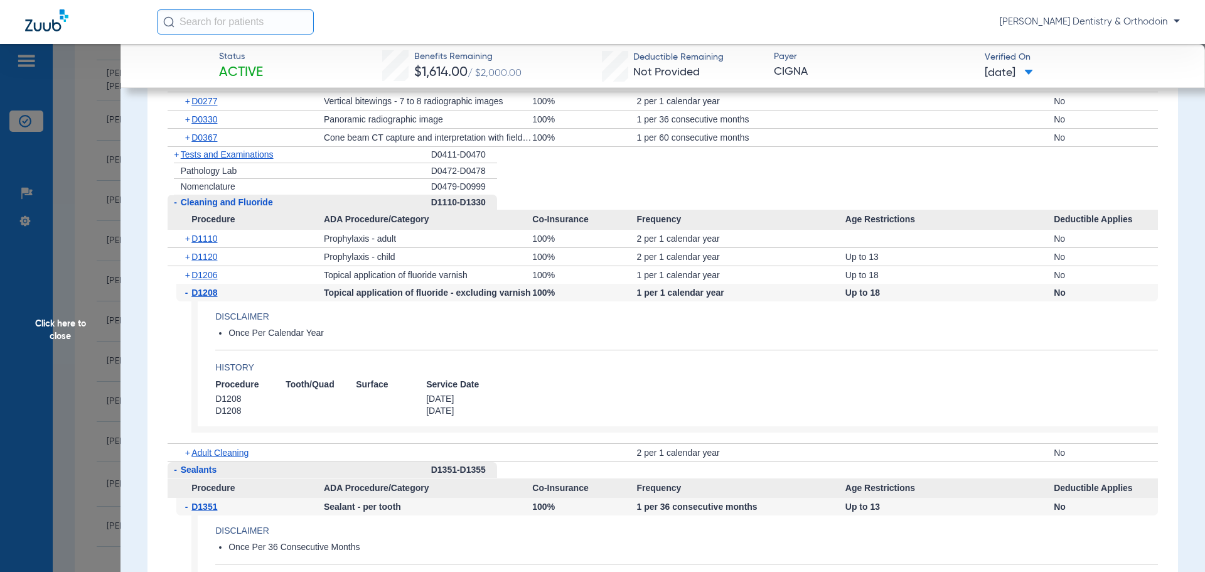
scroll to position [1003, 0]
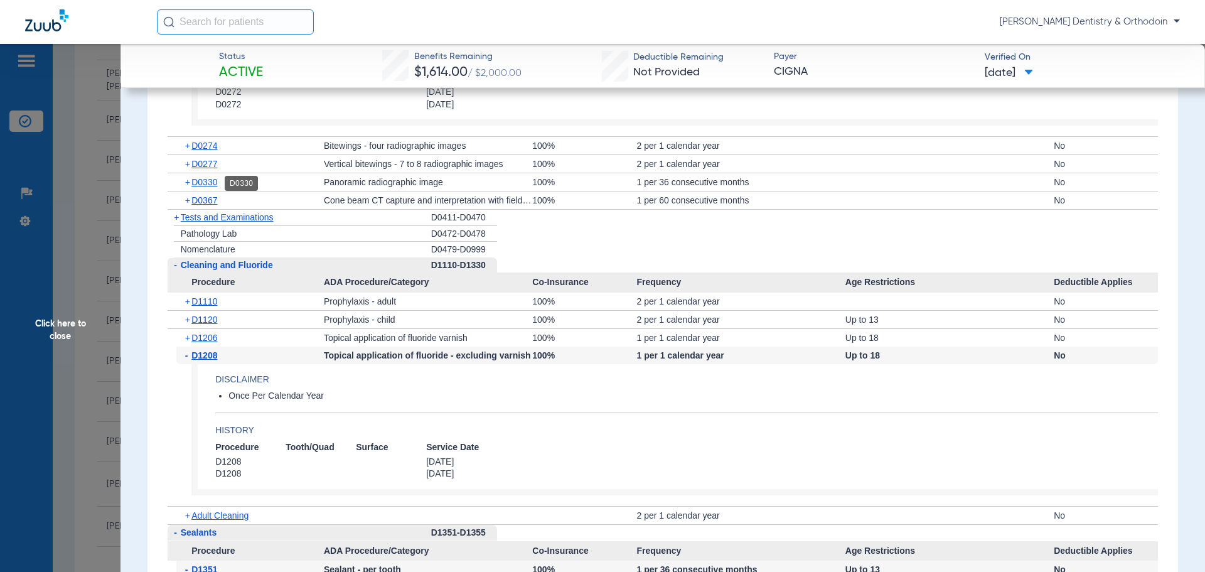
click at [214, 187] on span "D0330" at bounding box center [204, 182] width 26 height 10
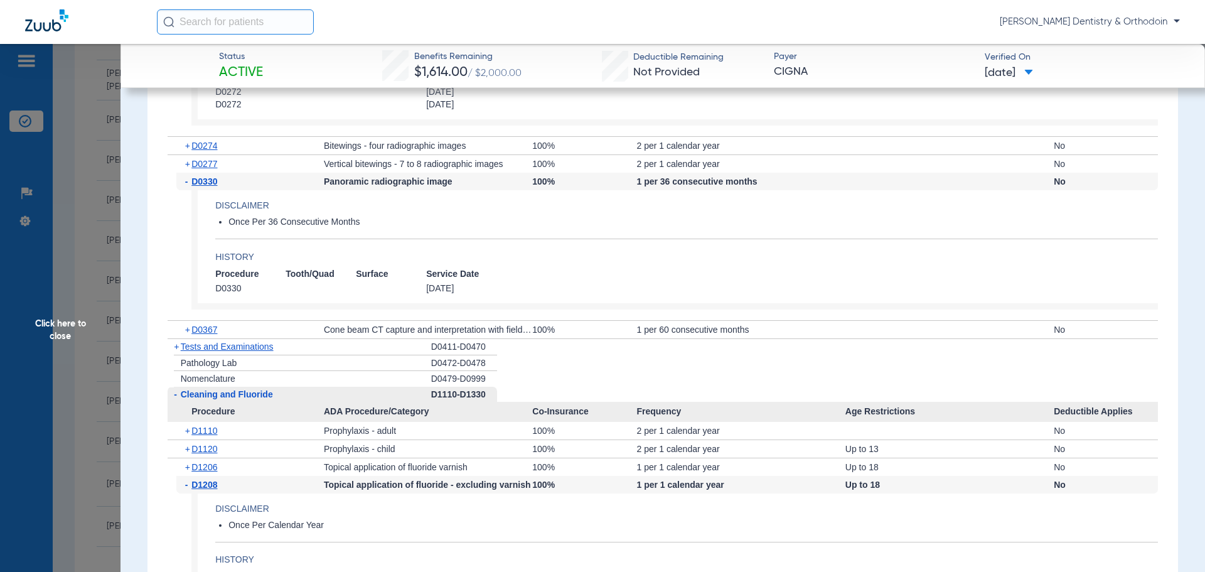
click at [74, 318] on span "Click here to close" at bounding box center [60, 330] width 120 height 572
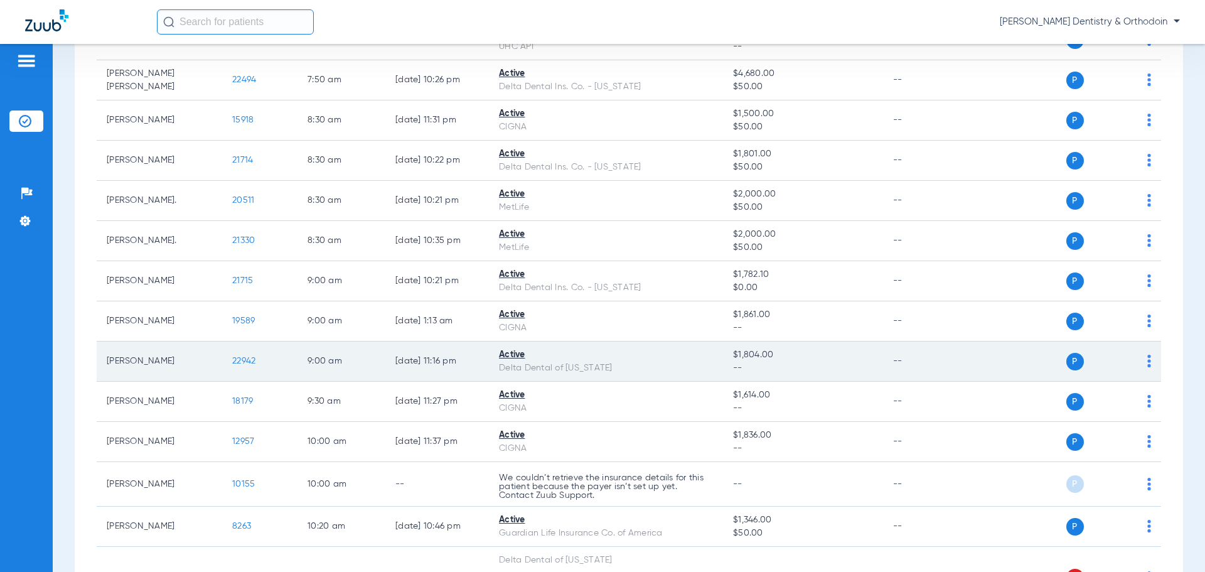
scroll to position [314, 0]
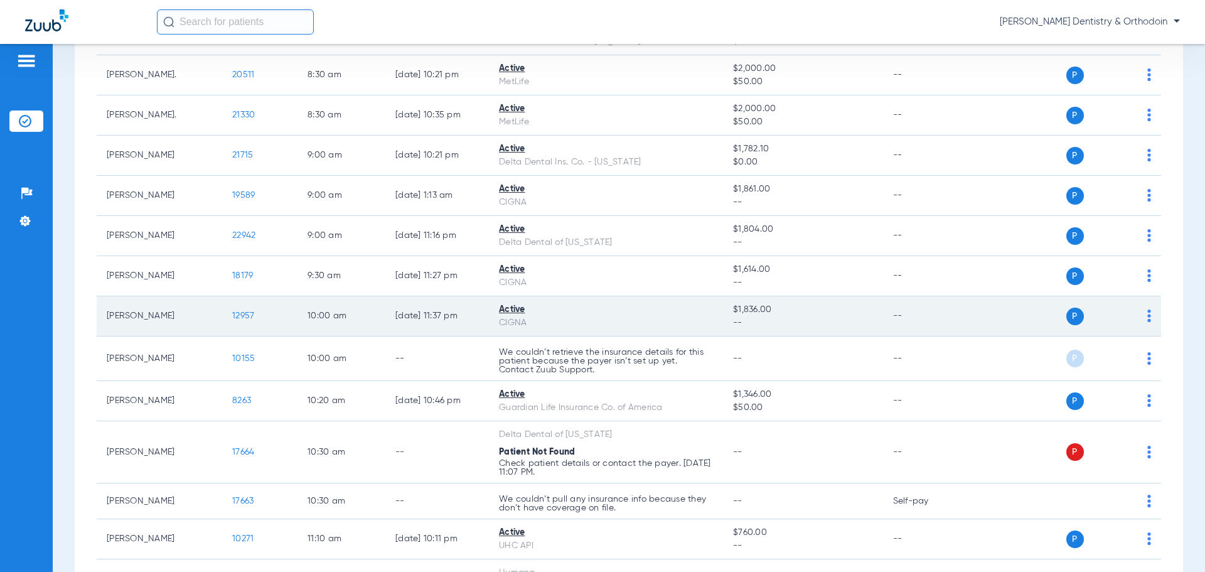
click at [236, 317] on span "12957" at bounding box center [243, 315] width 22 height 9
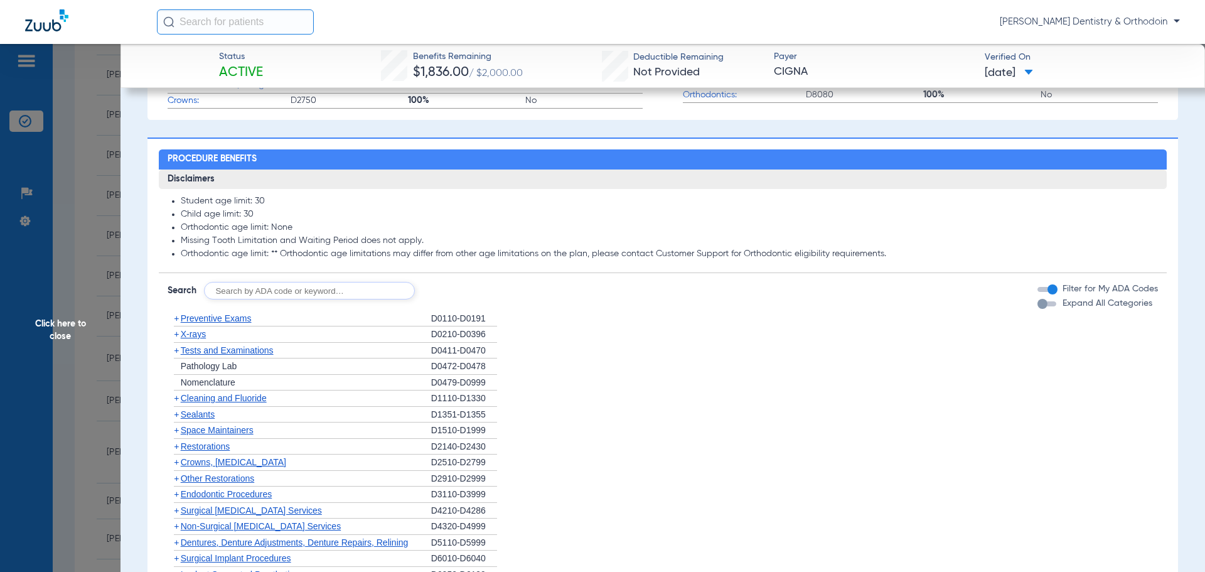
scroll to position [753, 0]
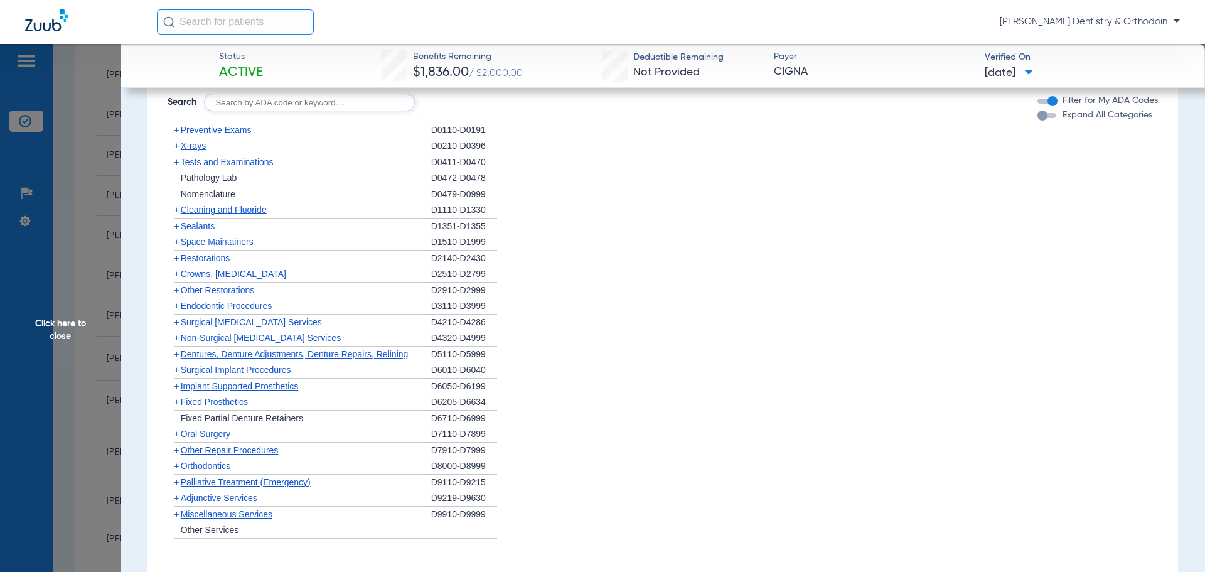
click at [204, 151] on span "X-rays" at bounding box center [193, 146] width 25 height 10
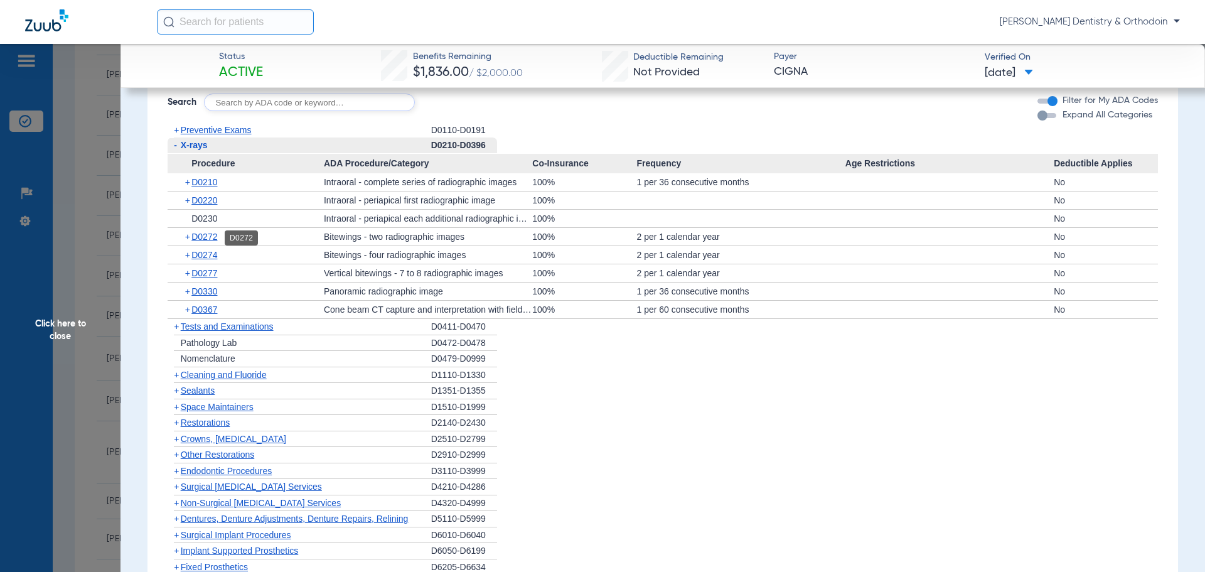
click at [213, 242] on span "D0272" at bounding box center [204, 237] width 26 height 10
